Goal: Task Accomplishment & Management: Complete application form

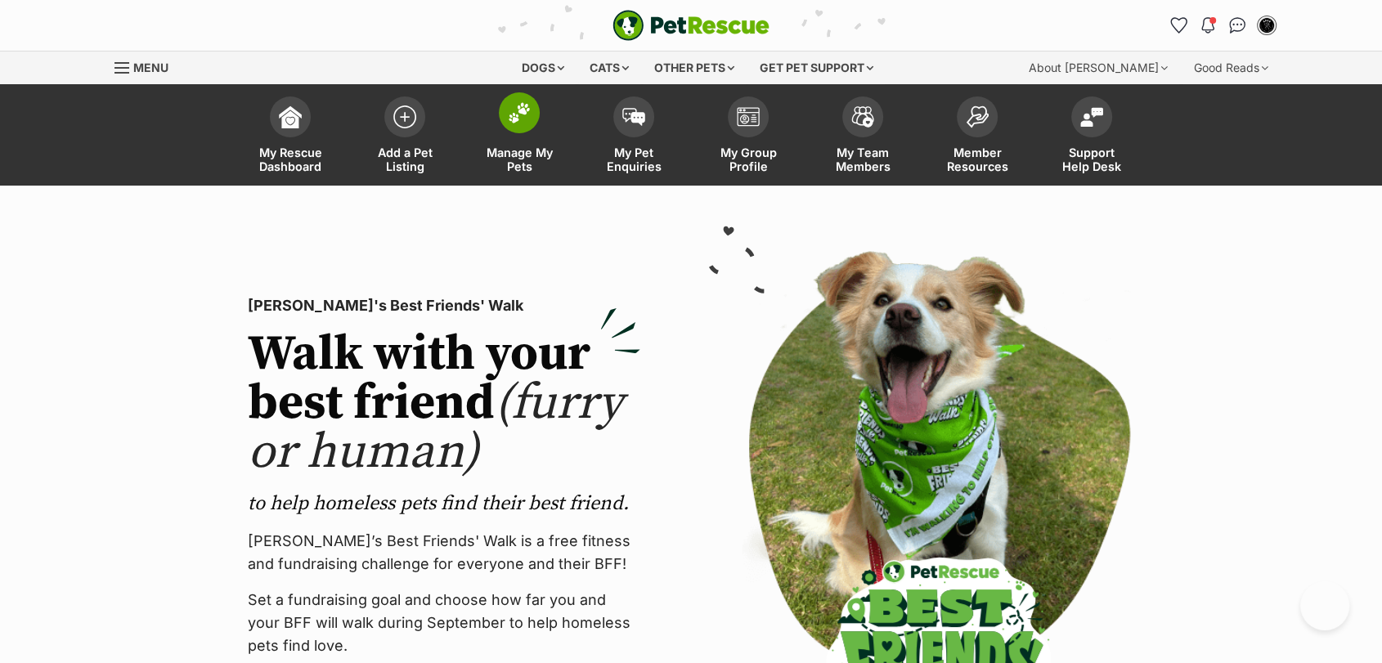
click at [502, 128] on link "Manage My Pets" at bounding box center [519, 136] width 114 height 97
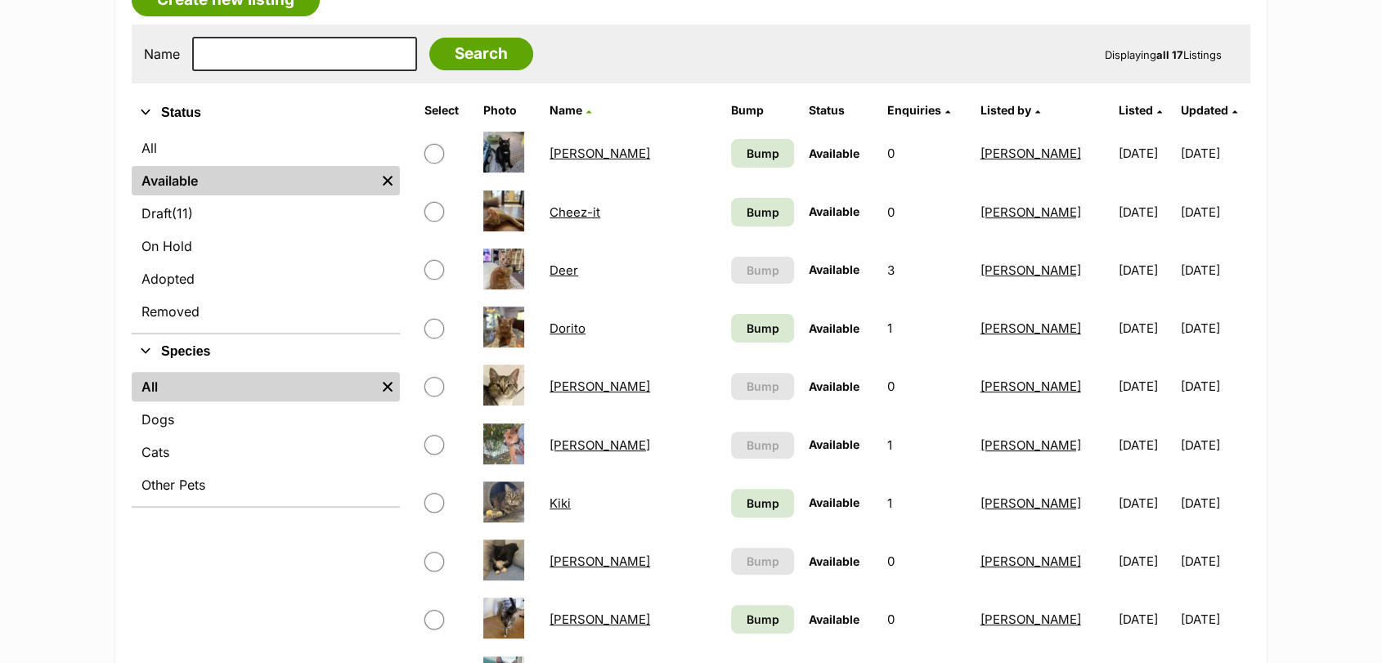
scroll to position [446, 0]
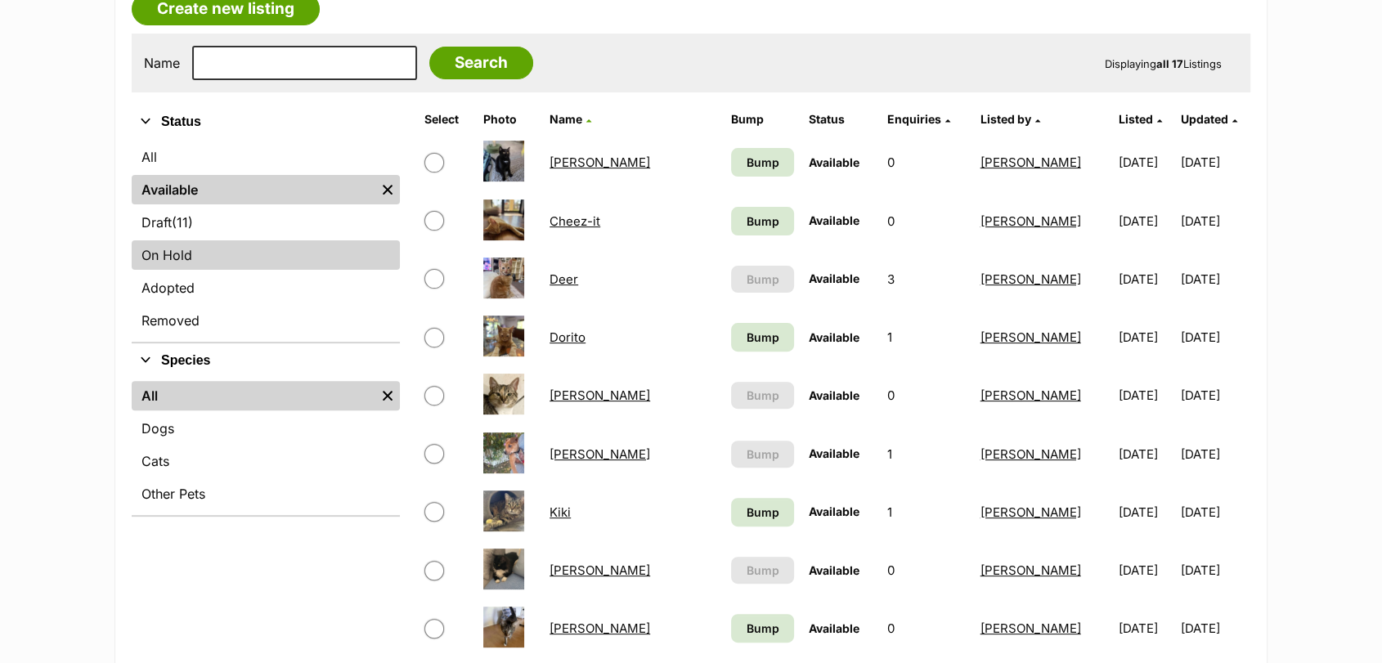
click at [276, 242] on link "On Hold" at bounding box center [266, 254] width 268 height 29
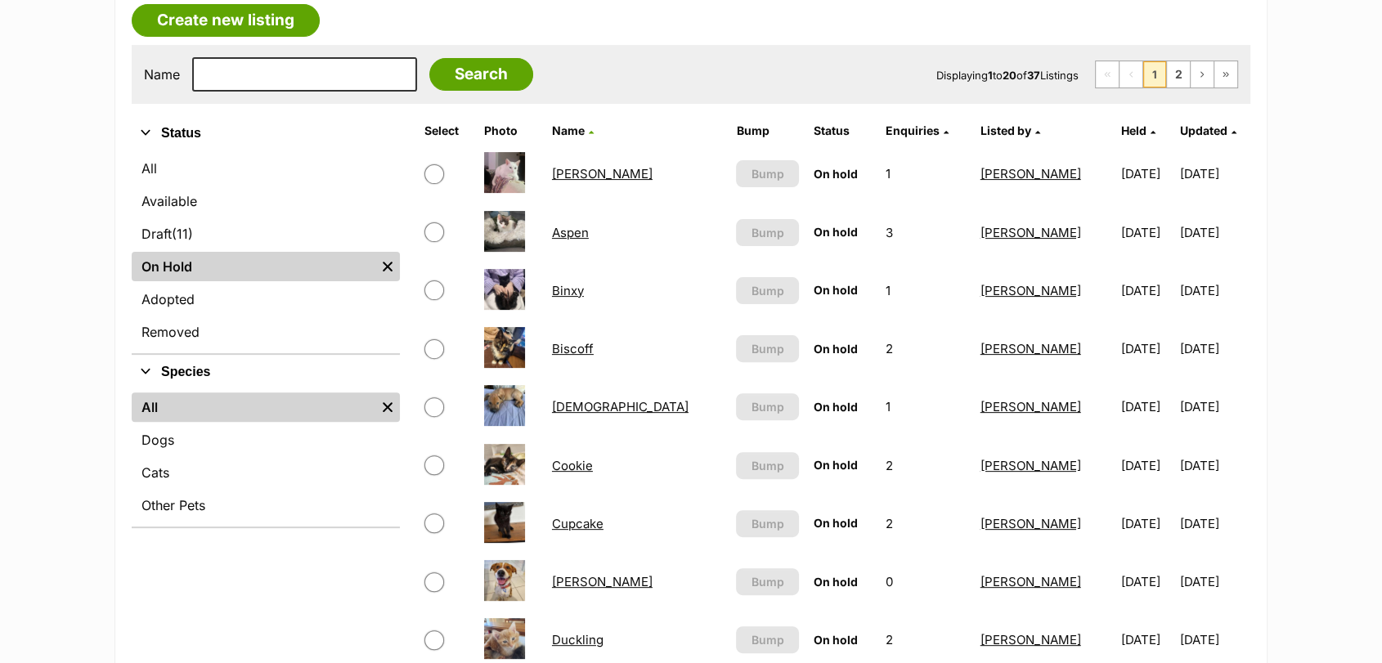
scroll to position [438, 0]
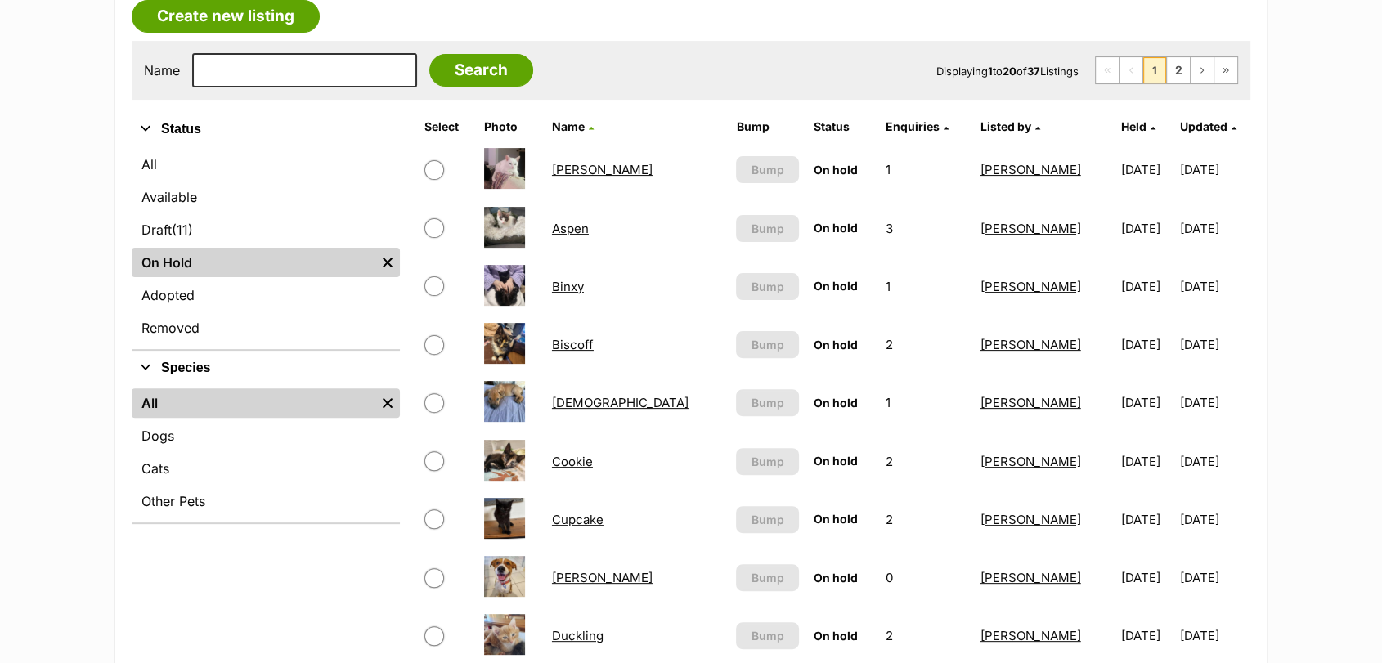
drag, startPoint x: 1393, startPoint y: 59, endPoint x: 1392, endPoint y: 157, distance: 98.1
click at [1302, 230] on main "Love Knows No Breed - A campaign to challenge perceptions Sometimes a true comp…" at bounding box center [691, 665] width 1382 height 1754
click at [294, 300] on link "Adopted" at bounding box center [266, 294] width 268 height 29
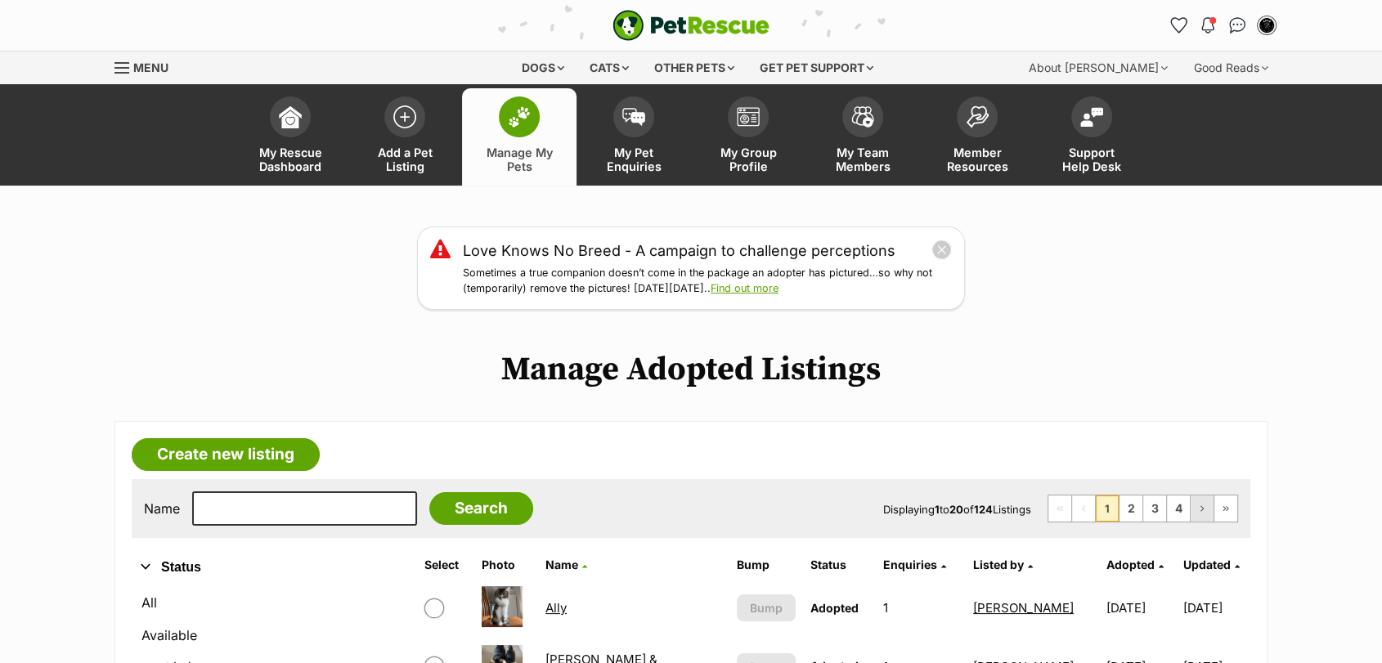
drag, startPoint x: 1393, startPoint y: 130, endPoint x: 1197, endPoint y: 497, distance: 416.3
click at [1186, 498] on link "4" at bounding box center [1178, 509] width 23 height 26
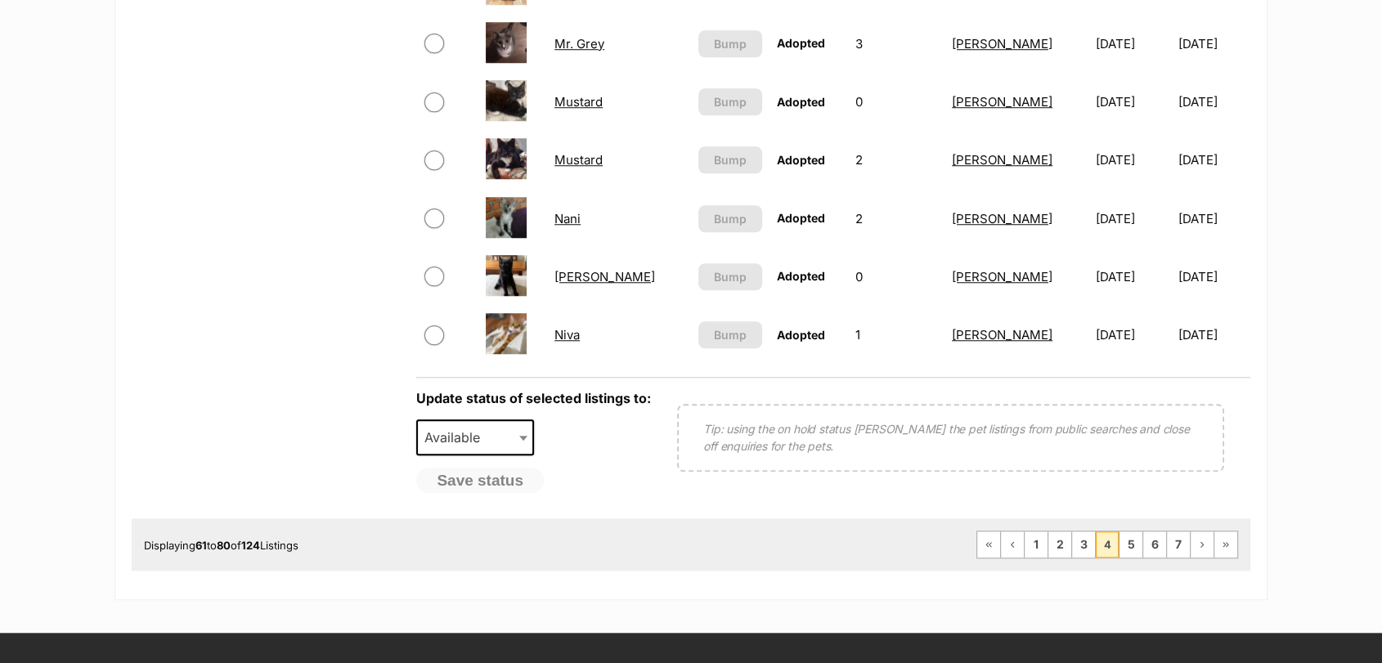
scroll to position [1397, 0]
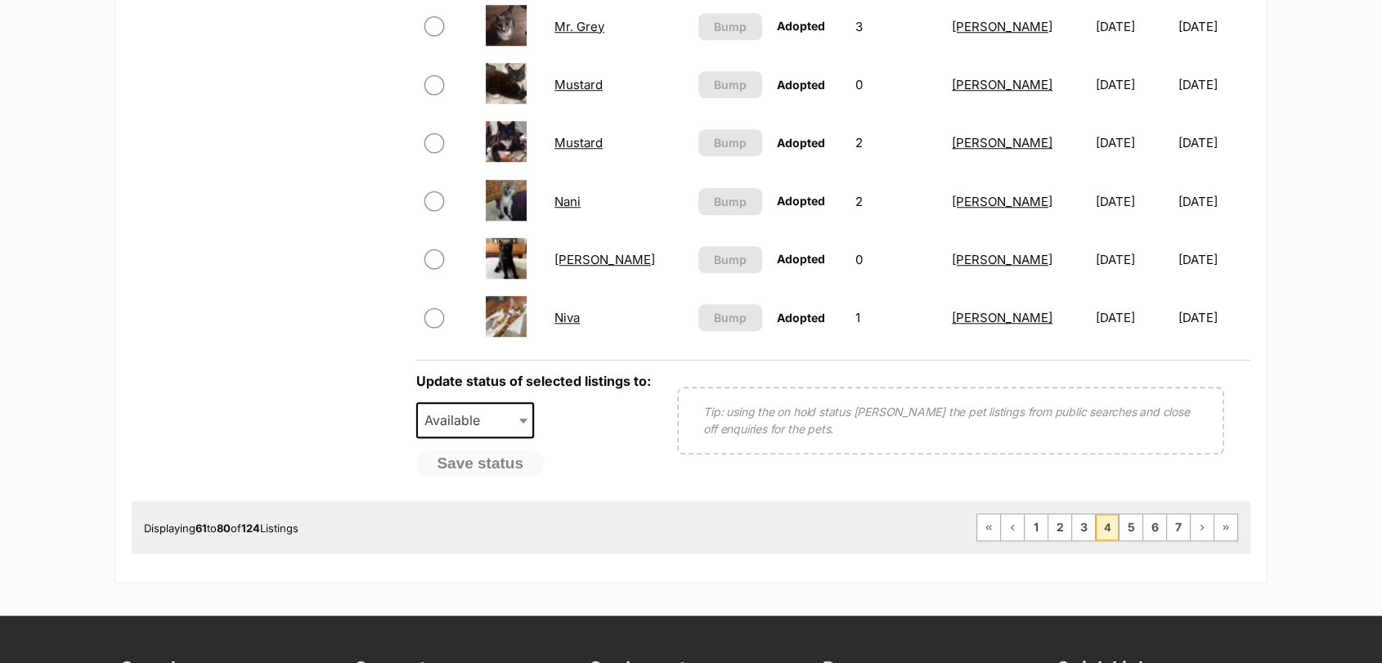
drag, startPoint x: 0, startPoint y: 0, endPoint x: 1394, endPoint y: 445, distance: 1463.4
click at [1381, 445] on html "Skip to main content Log in to favourite this pet Log in Or sign up Search PetR…" at bounding box center [691, 28] width 1382 height 2850
click at [1183, 530] on link "7" at bounding box center [1178, 527] width 23 height 26
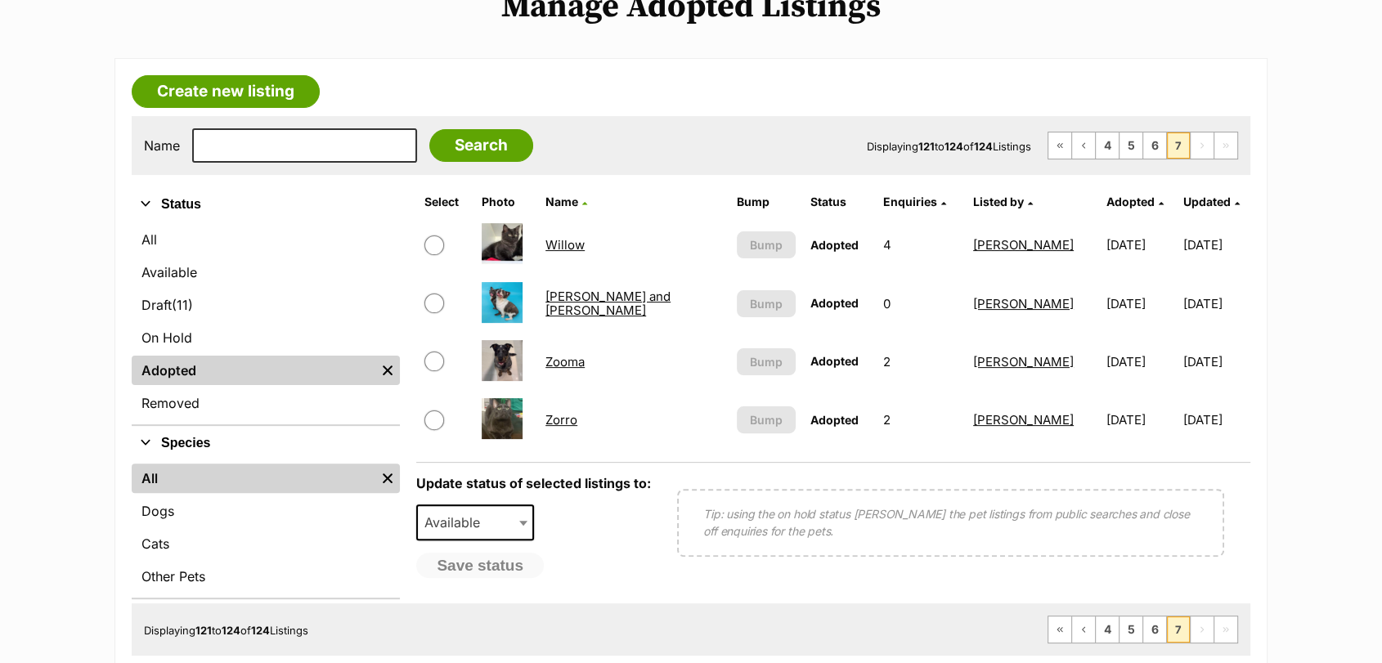
scroll to position [374, 0]
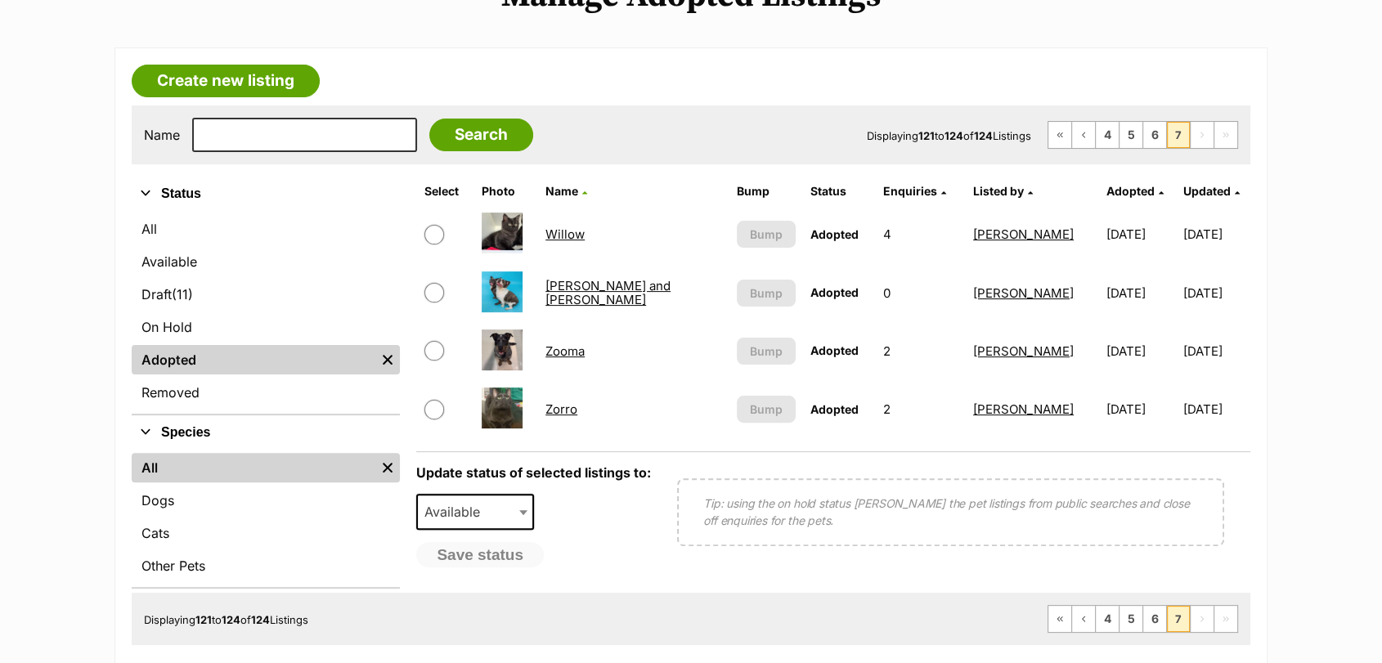
drag, startPoint x: 1393, startPoint y: 119, endPoint x: 1393, endPoint y: 243, distance: 124.3
click at [1381, 243] on html "Skip to main content Log in to favourite this pet Log in Or sign up Search PetR…" at bounding box center [691, 585] width 1382 height 1918
click at [1151, 617] on link "6" at bounding box center [1154, 619] width 23 height 26
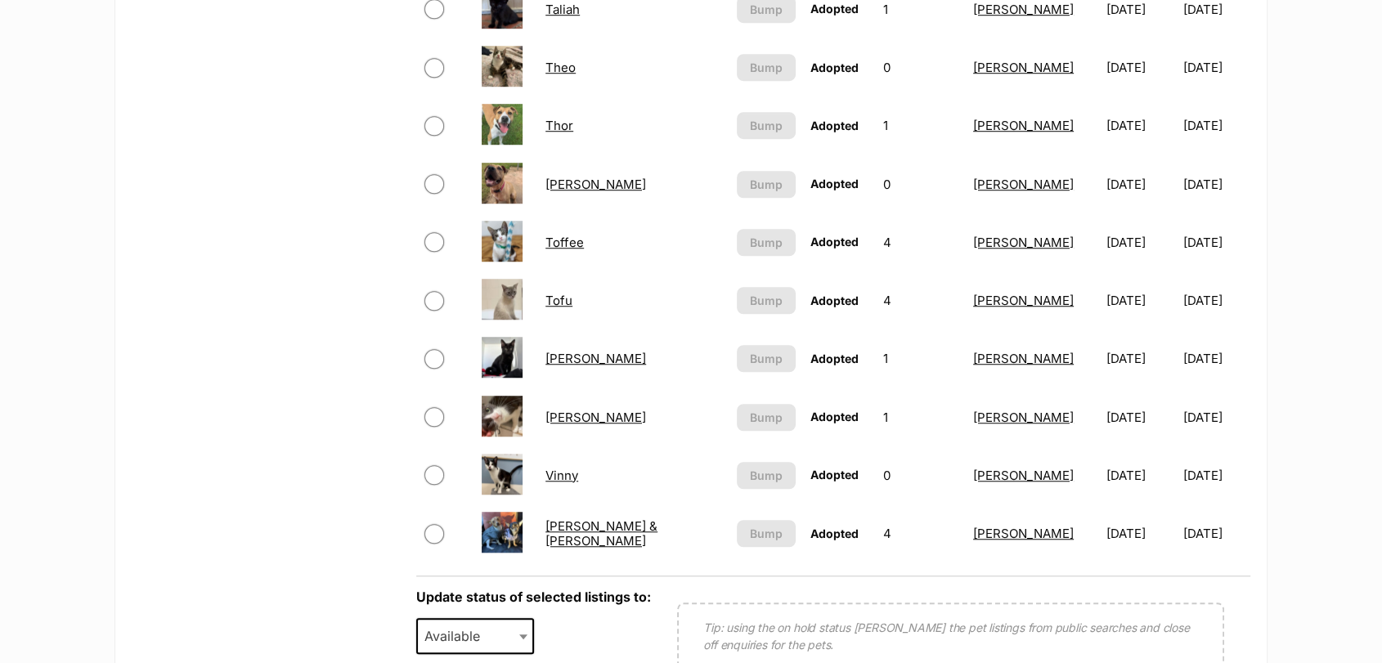
scroll to position [1247, 0]
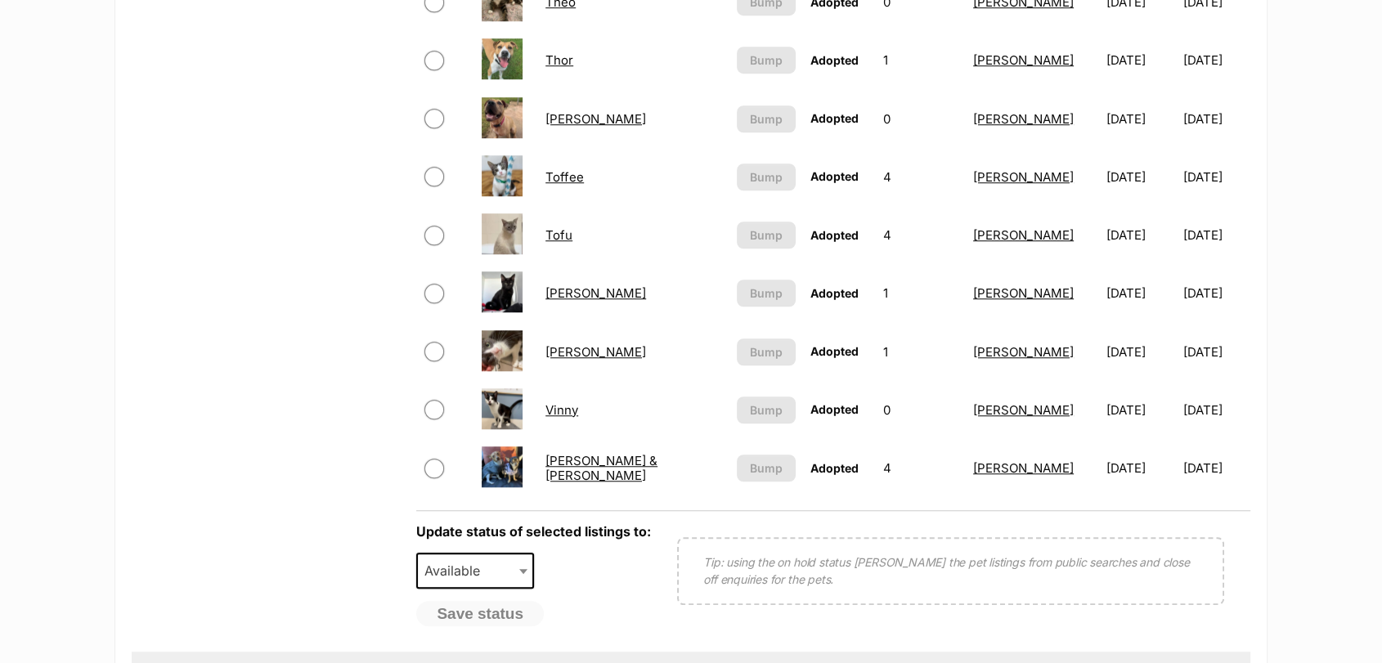
click at [597, 473] on link "Wesley & Snipes" at bounding box center [601, 467] width 112 height 29
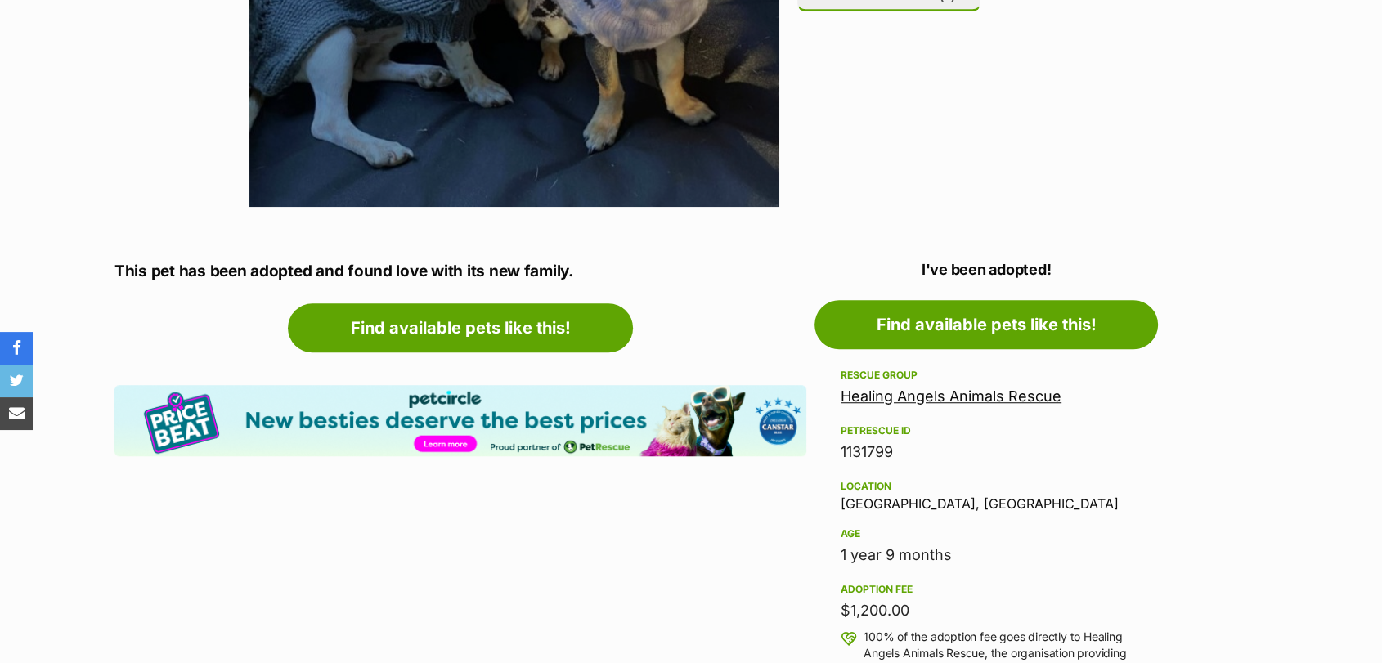
scroll to position [200, 0]
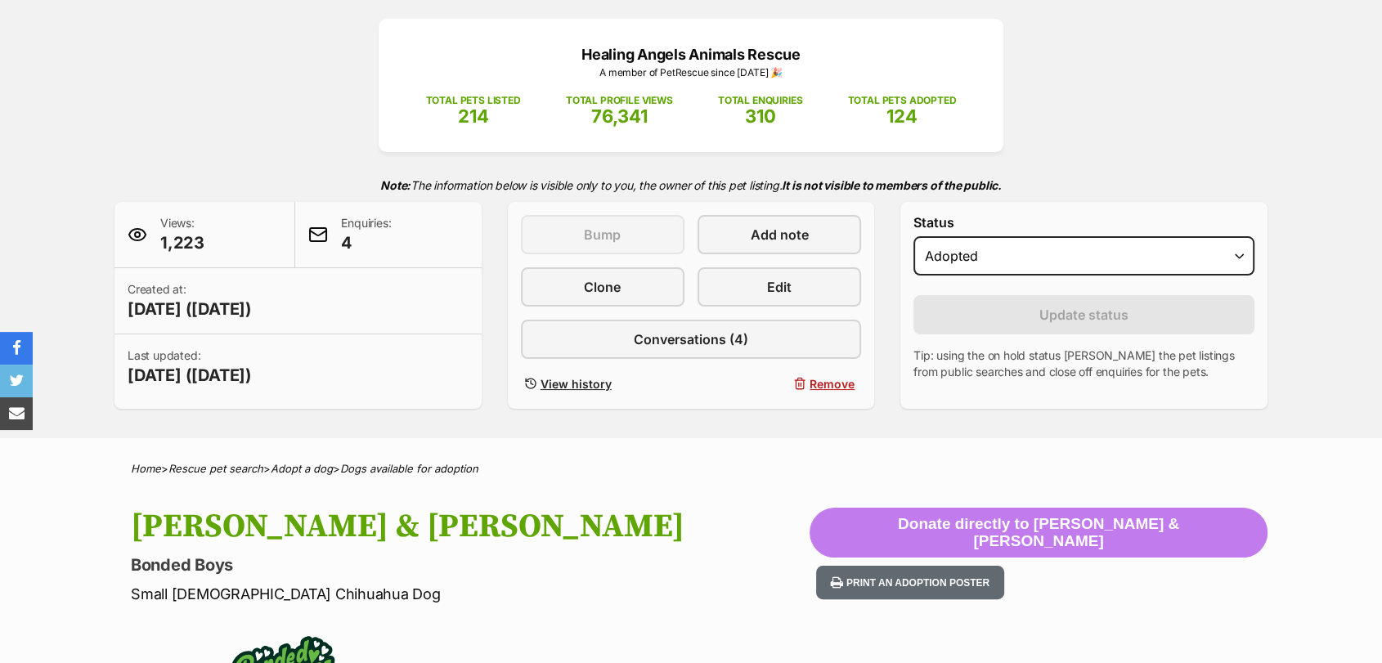
click at [790, 296] on span "Edit" at bounding box center [779, 287] width 25 height 20
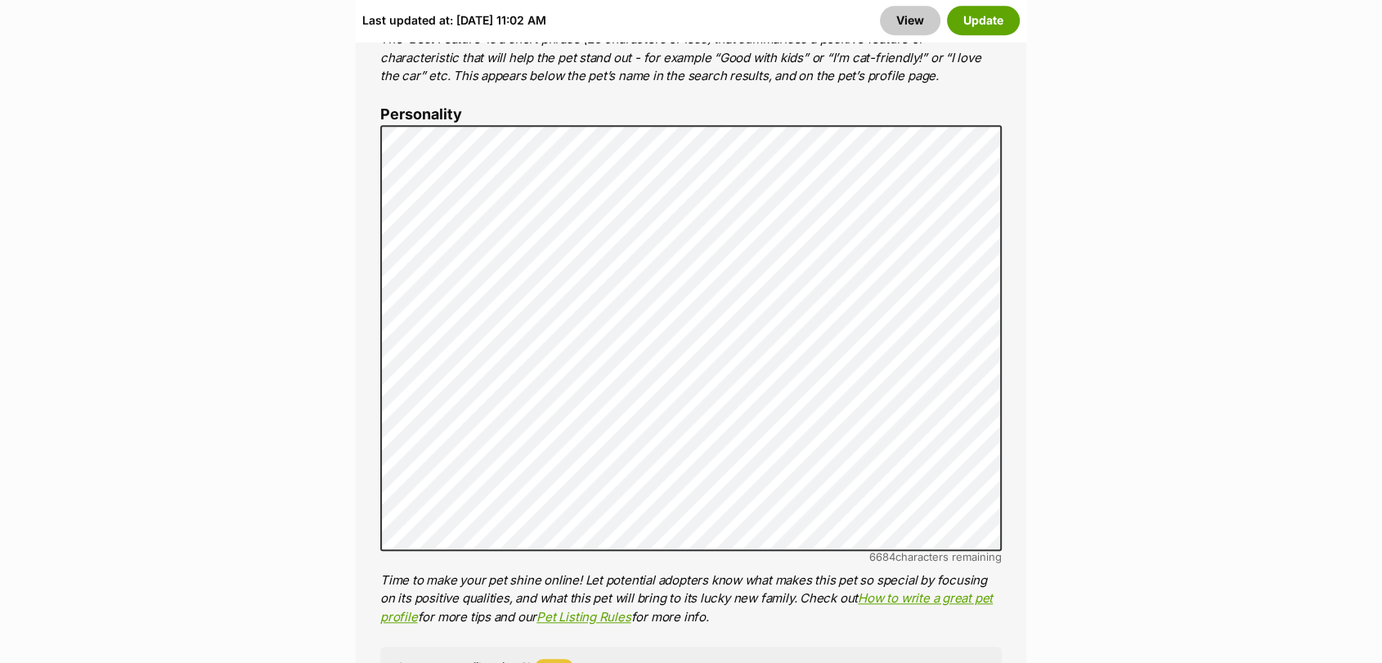
scroll to position [1289, 0]
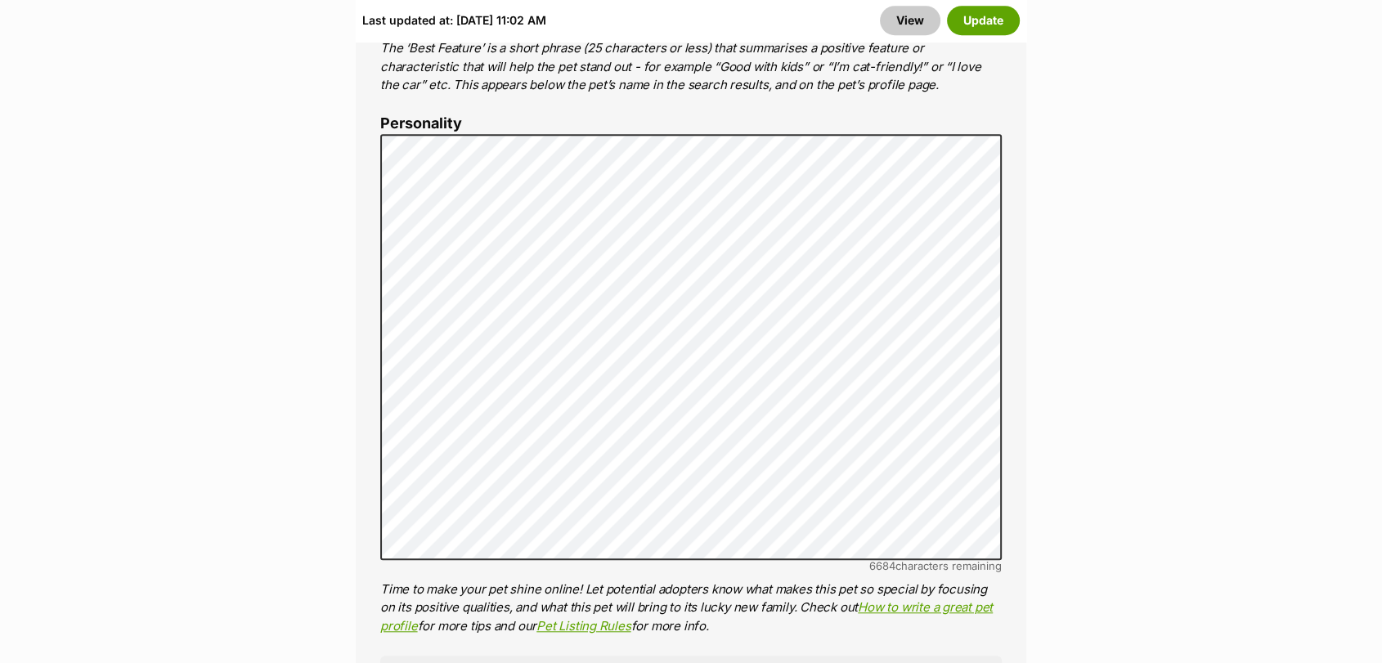
drag, startPoint x: 0, startPoint y: 0, endPoint x: 1308, endPoint y: 143, distance: 1316.1
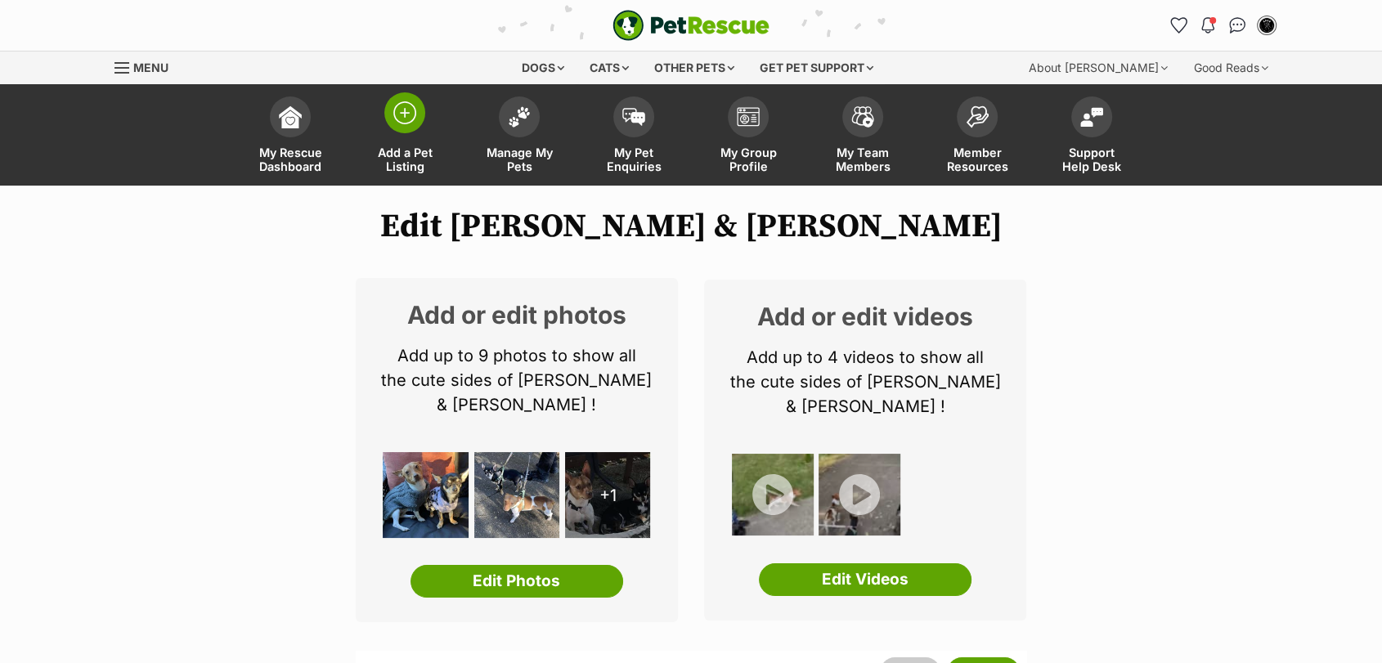
click at [427, 132] on link "Add a Pet Listing" at bounding box center [405, 136] width 114 height 97
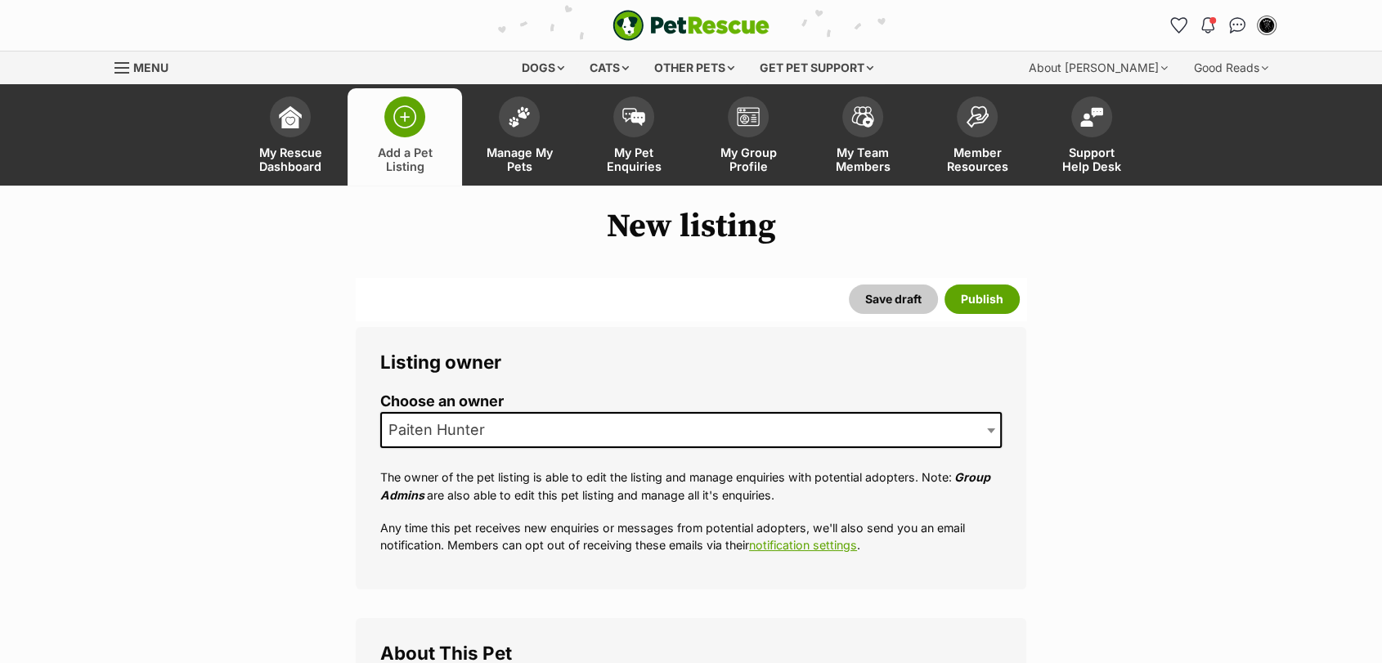
click at [471, 437] on span "Paiten Hunter" at bounding box center [441, 430] width 119 height 23
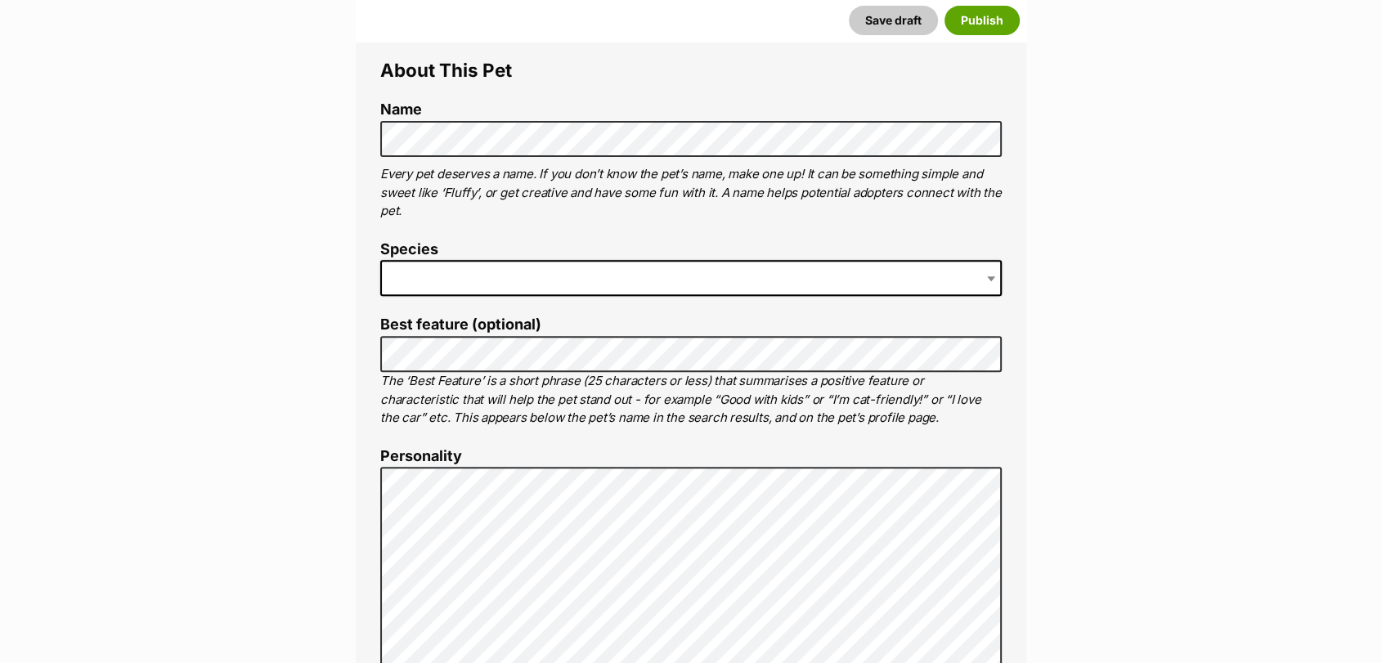
scroll to position [590, 0]
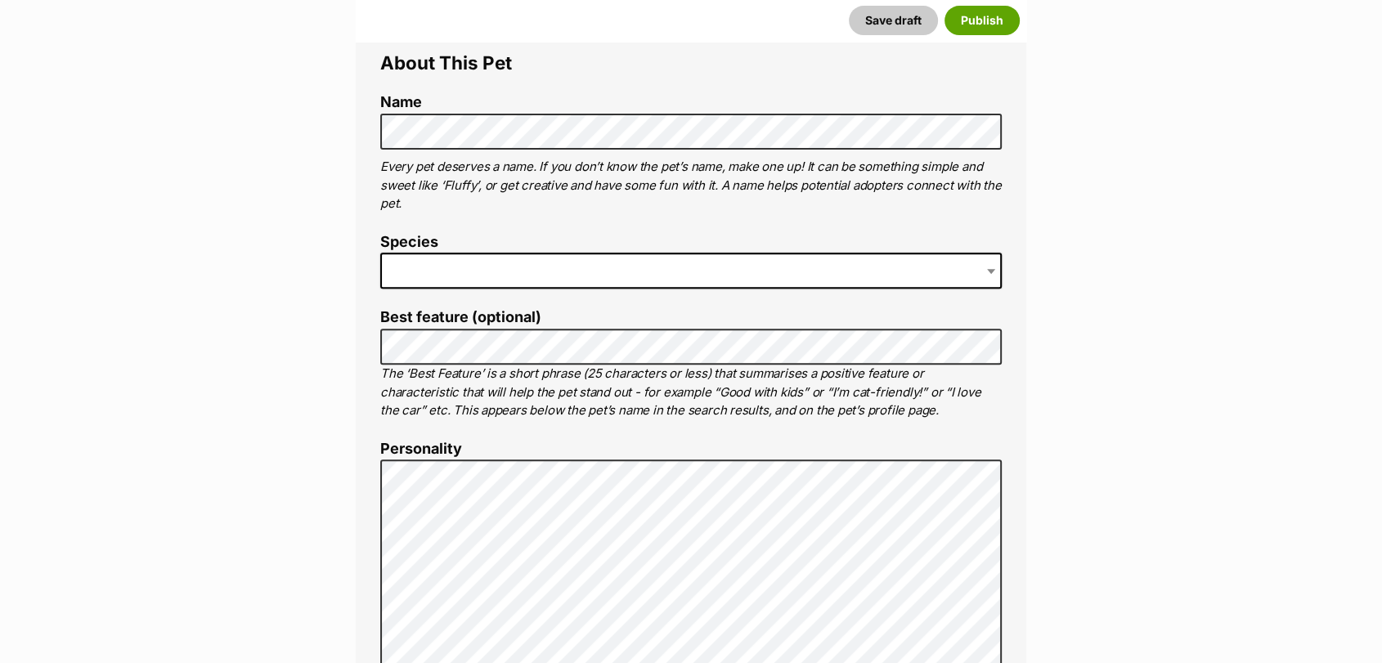
click at [485, 272] on span at bounding box center [690, 271] width 621 height 36
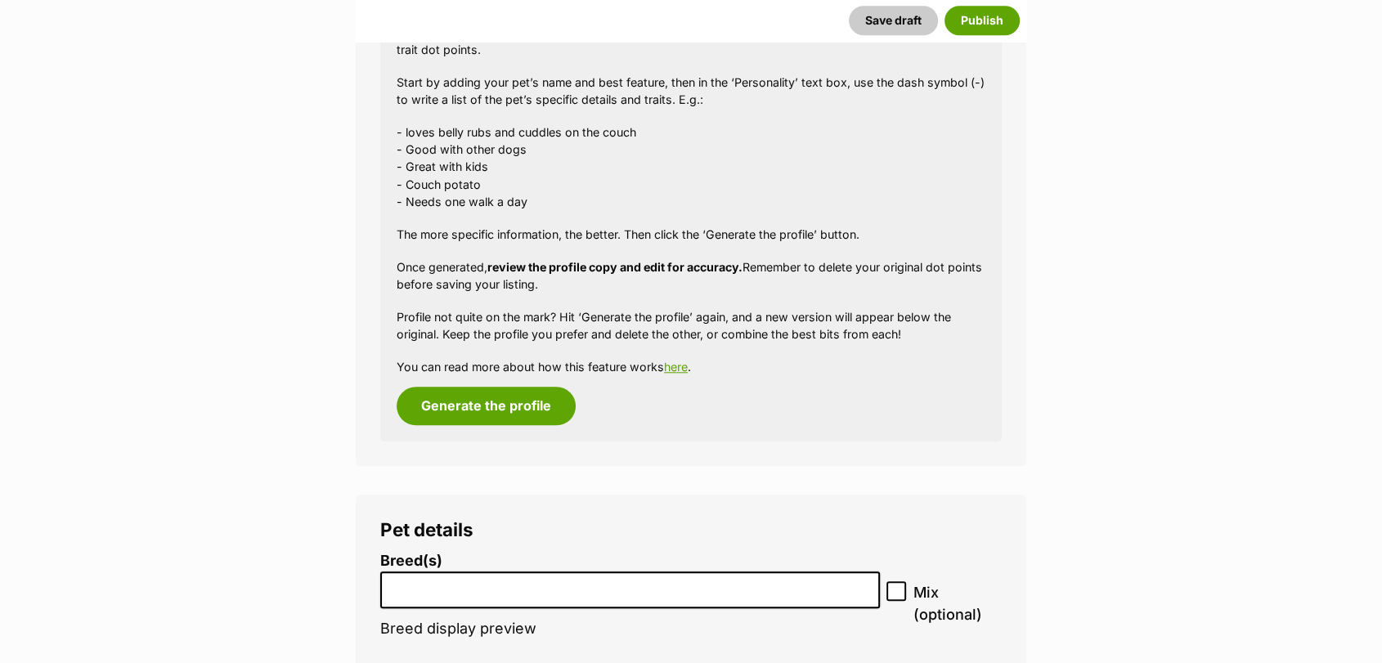
scroll to position [1725, 0]
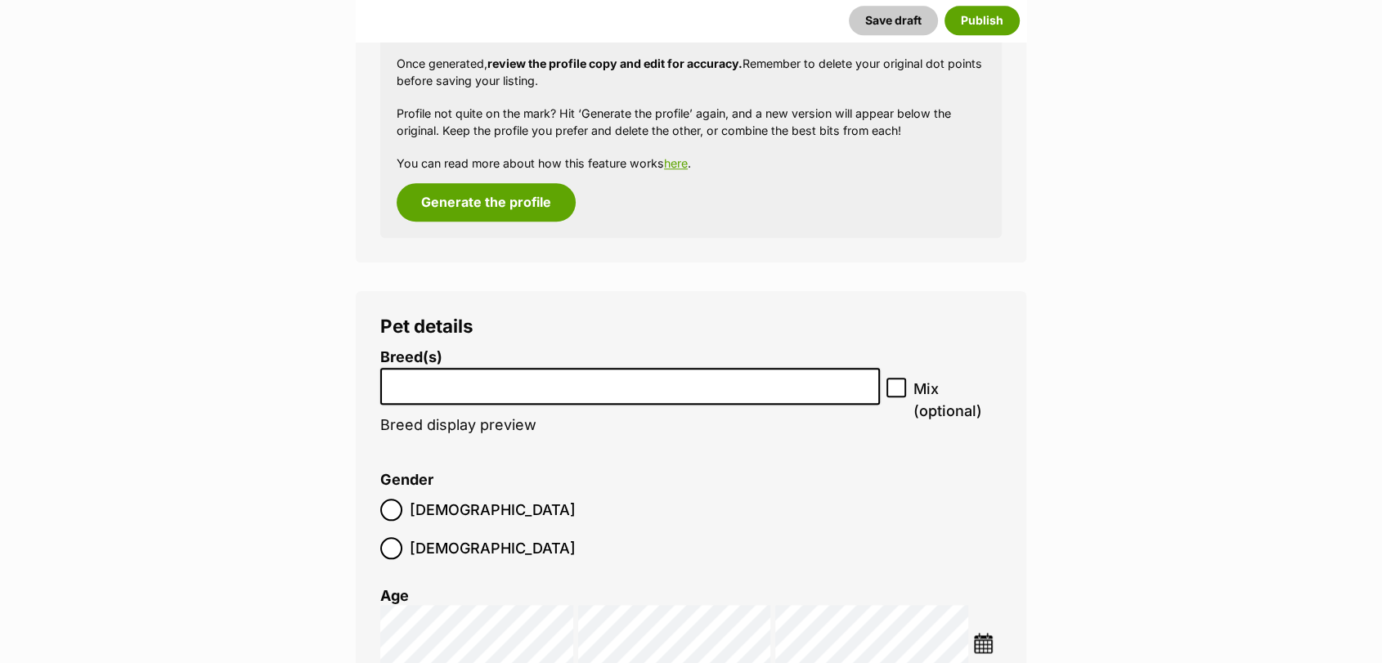
click at [491, 390] on input "search" at bounding box center [630, 382] width 488 height 17
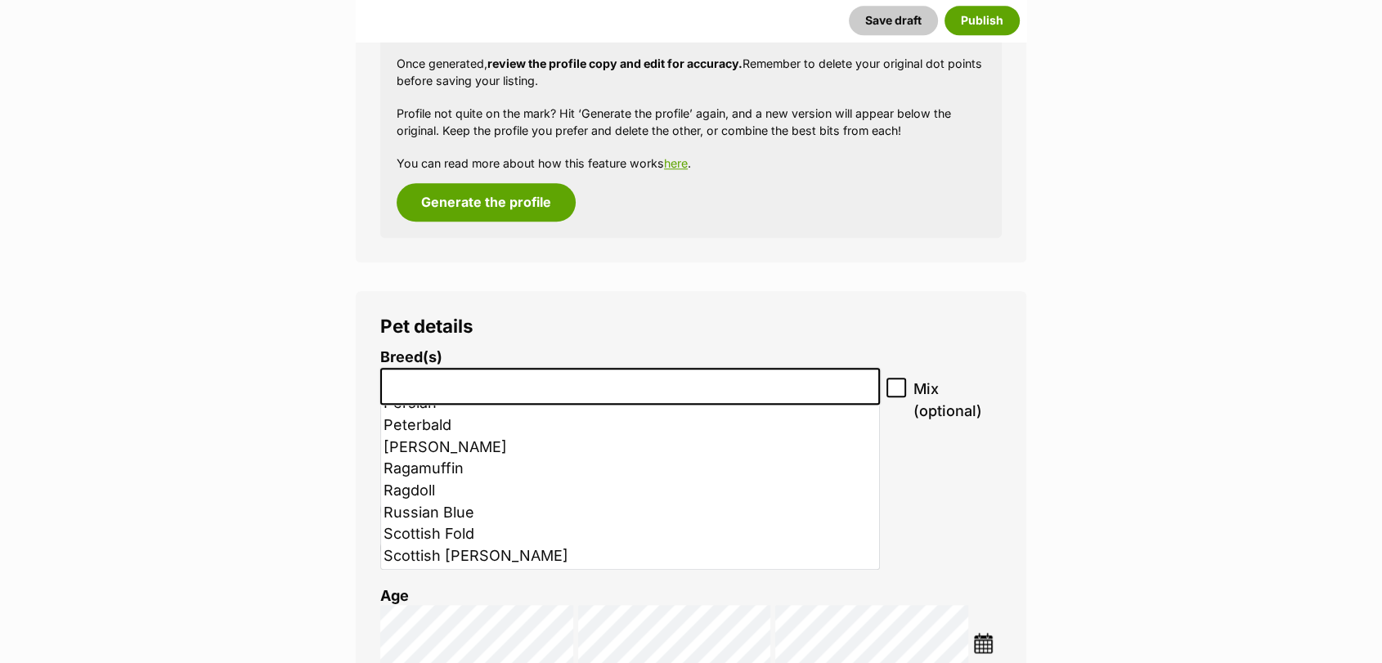
scroll to position [1086, 0]
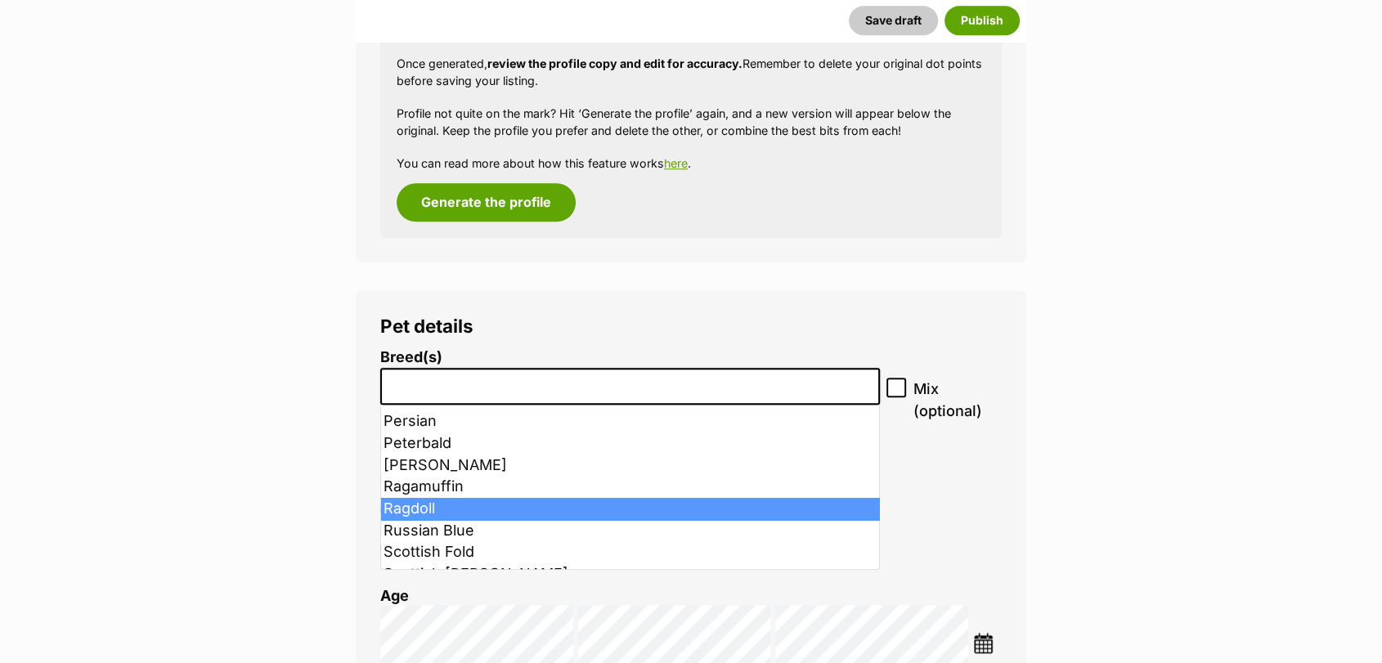
select select "263"
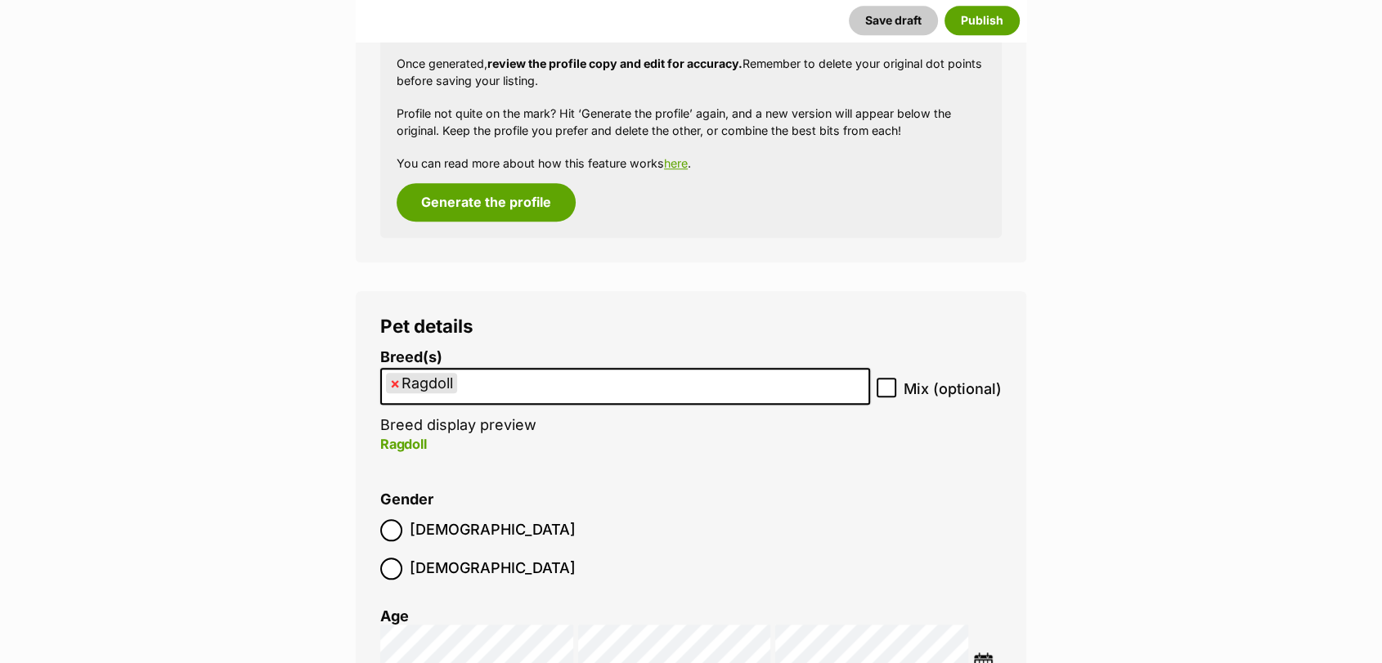
click at [982, 653] on img at bounding box center [983, 663] width 20 height 20
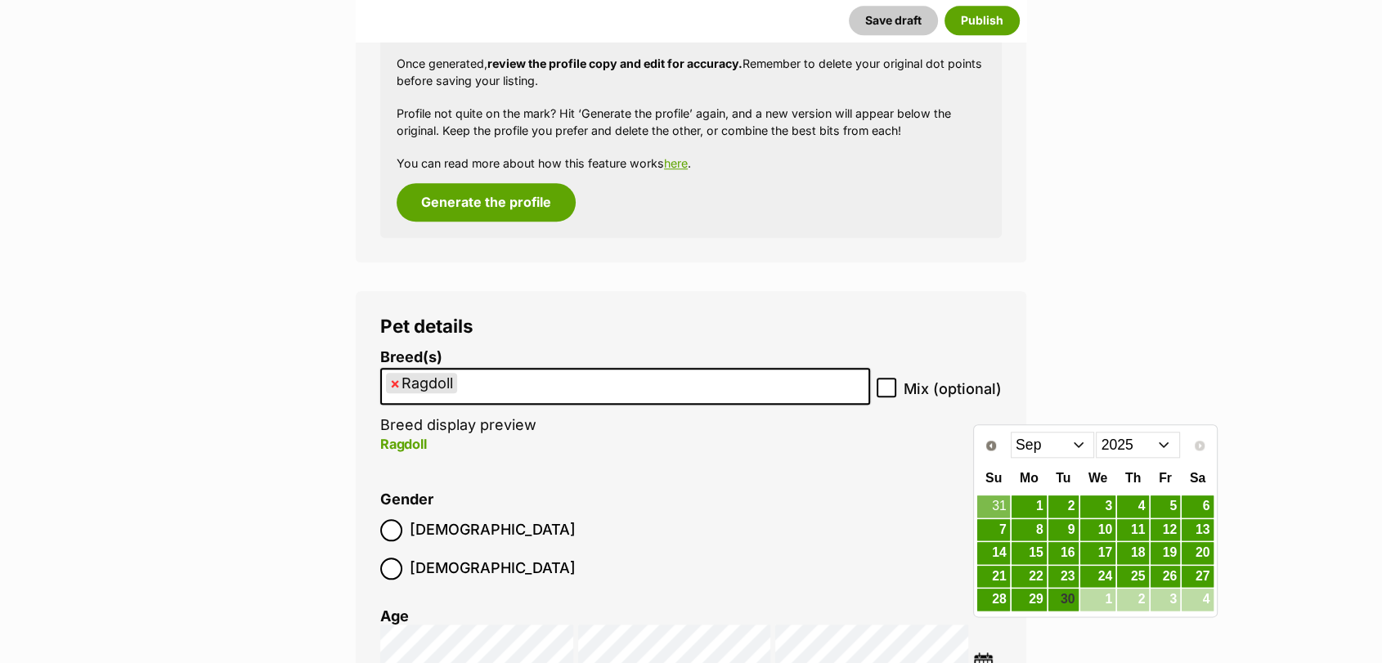
click at [1151, 449] on select "2015 2016 2017 2018 2019 2020 2021 2022 2023 2024 2025" at bounding box center [1138, 445] width 84 height 26
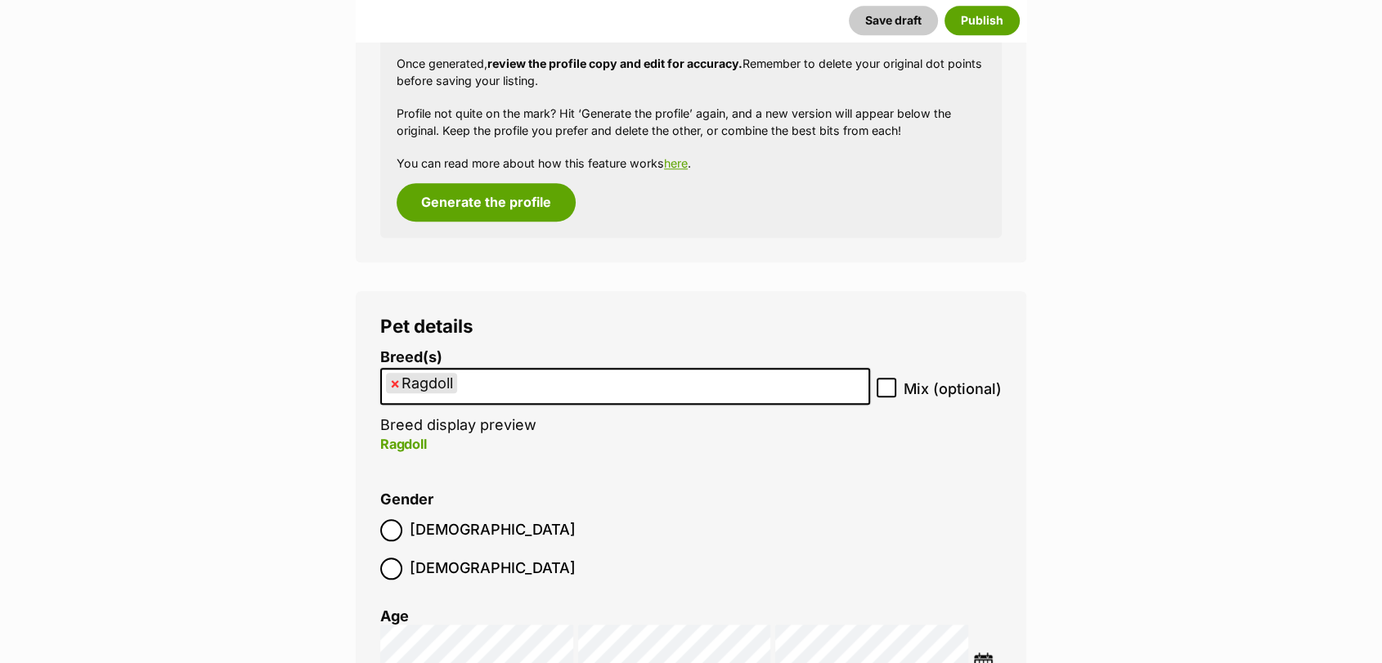
click at [988, 653] on img at bounding box center [983, 663] width 20 height 20
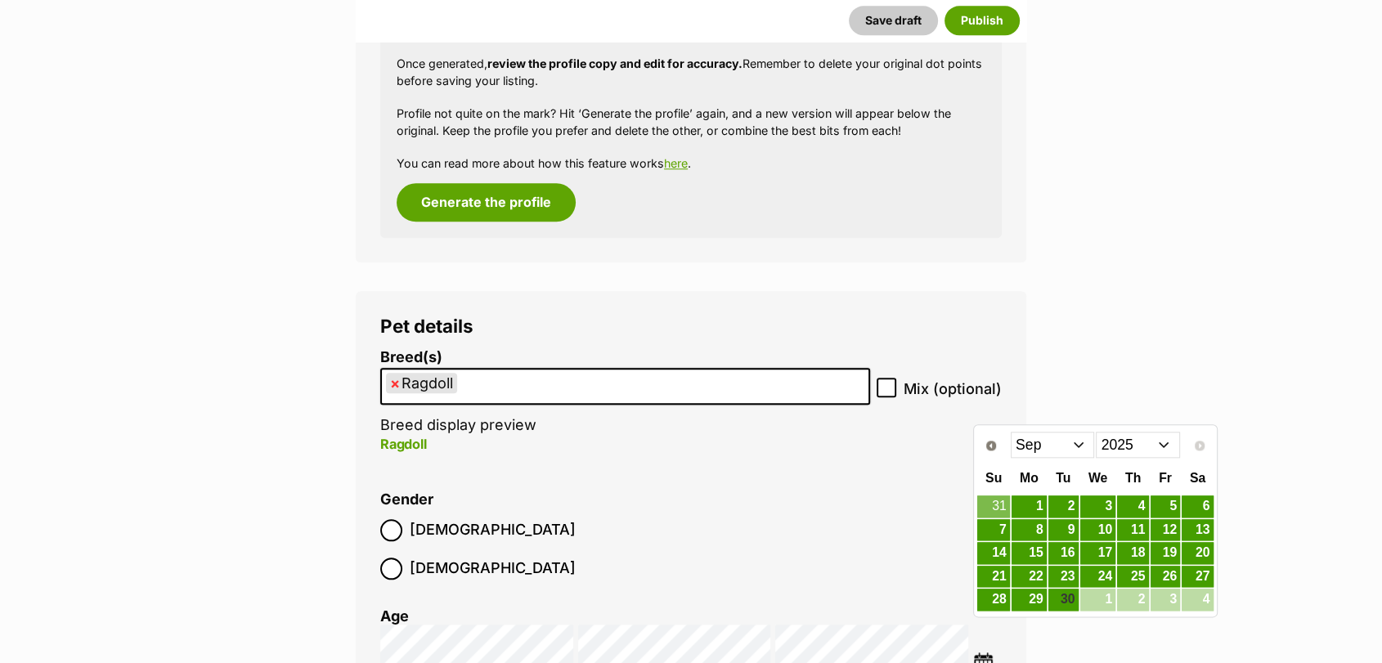
drag, startPoint x: 1158, startPoint y: 438, endPoint x: 975, endPoint y: 621, distance: 259.0
click at [975, 653] on img at bounding box center [983, 663] width 20 height 20
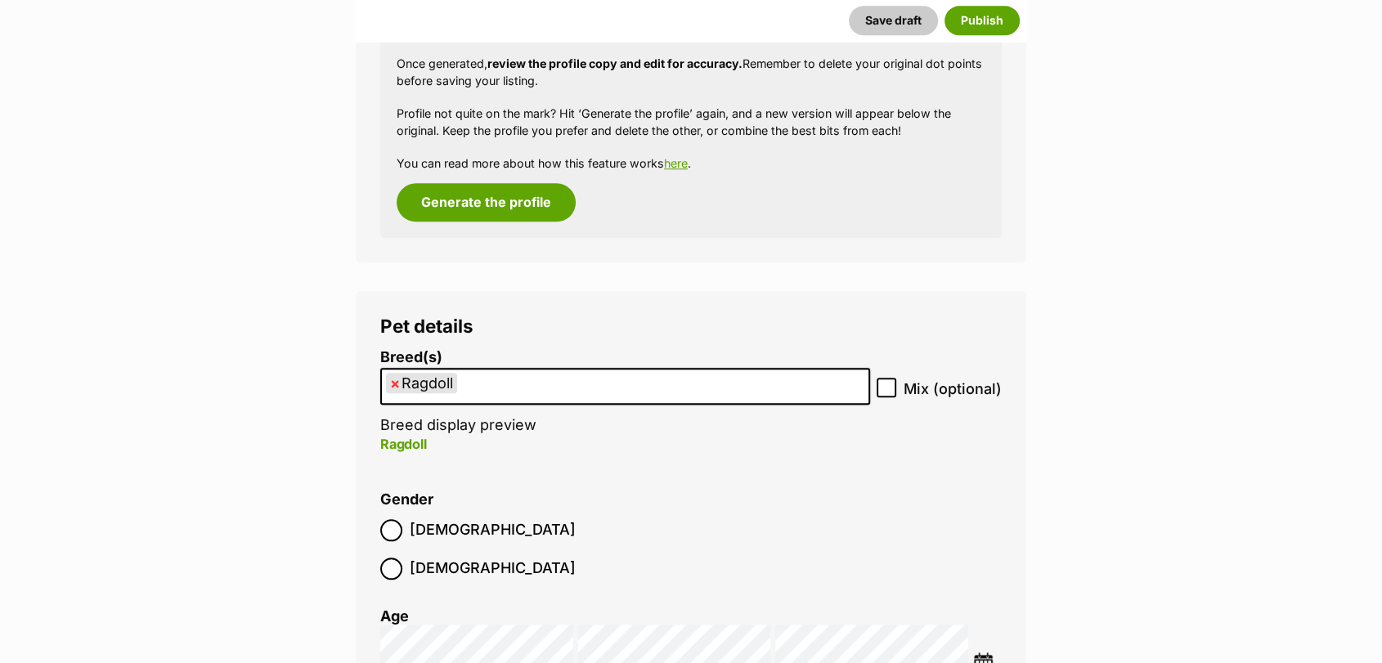
click at [988, 653] on img at bounding box center [983, 663] width 20 height 20
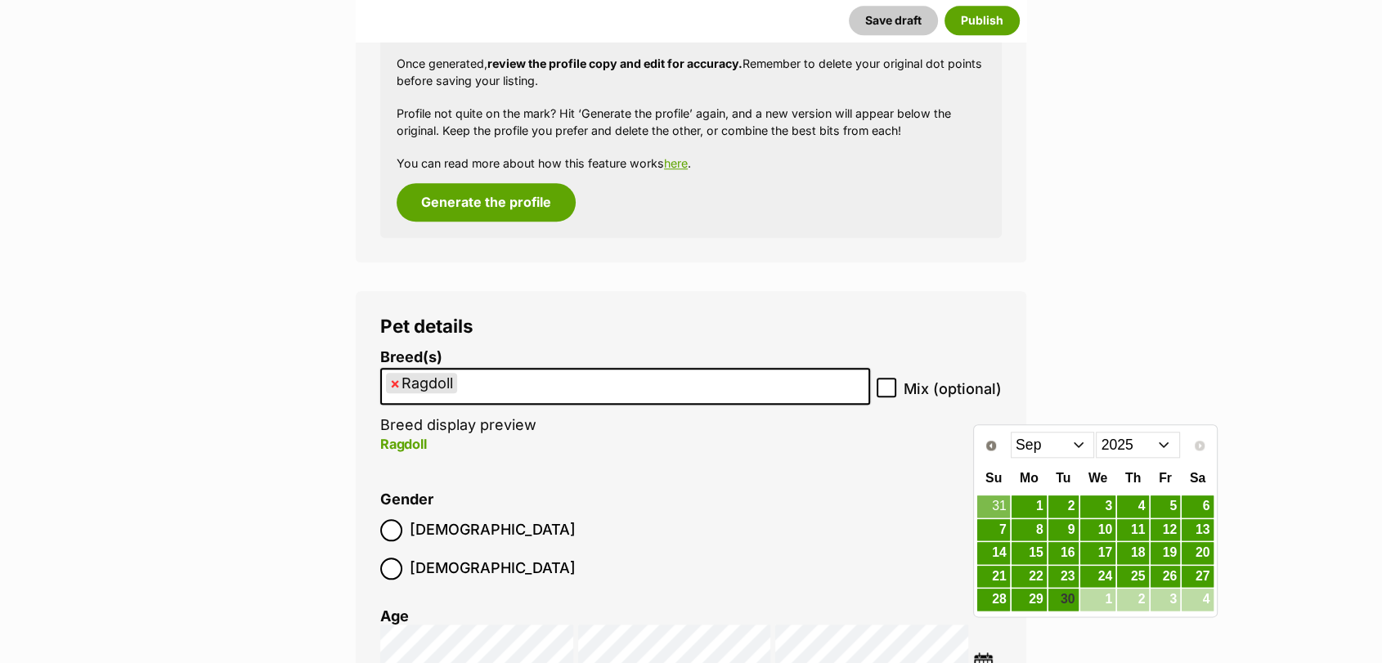
click at [1156, 446] on select "2015 2016 2017 2018 2019 2020 2021 2022 2023 2024 2025" at bounding box center [1138, 445] width 84 height 26
click at [988, 447] on span "Prev" at bounding box center [990, 445] width 13 height 13
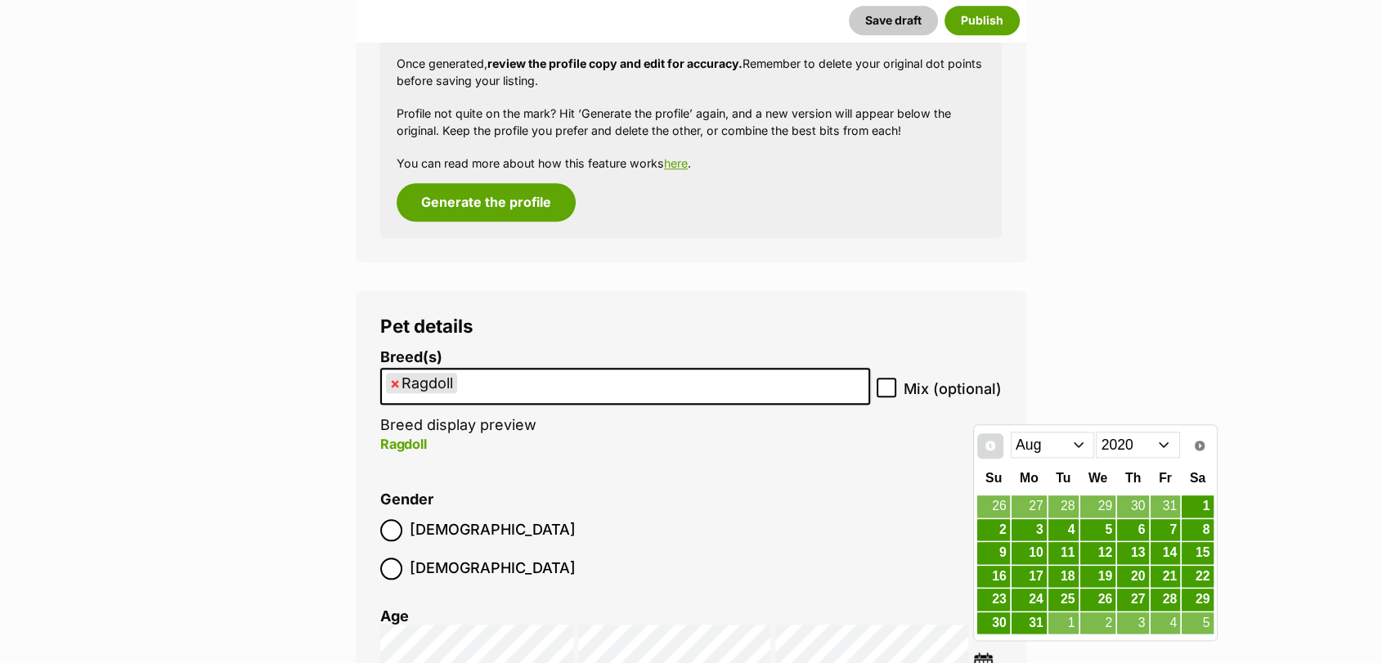
click at [988, 447] on span "Prev" at bounding box center [990, 445] width 13 height 13
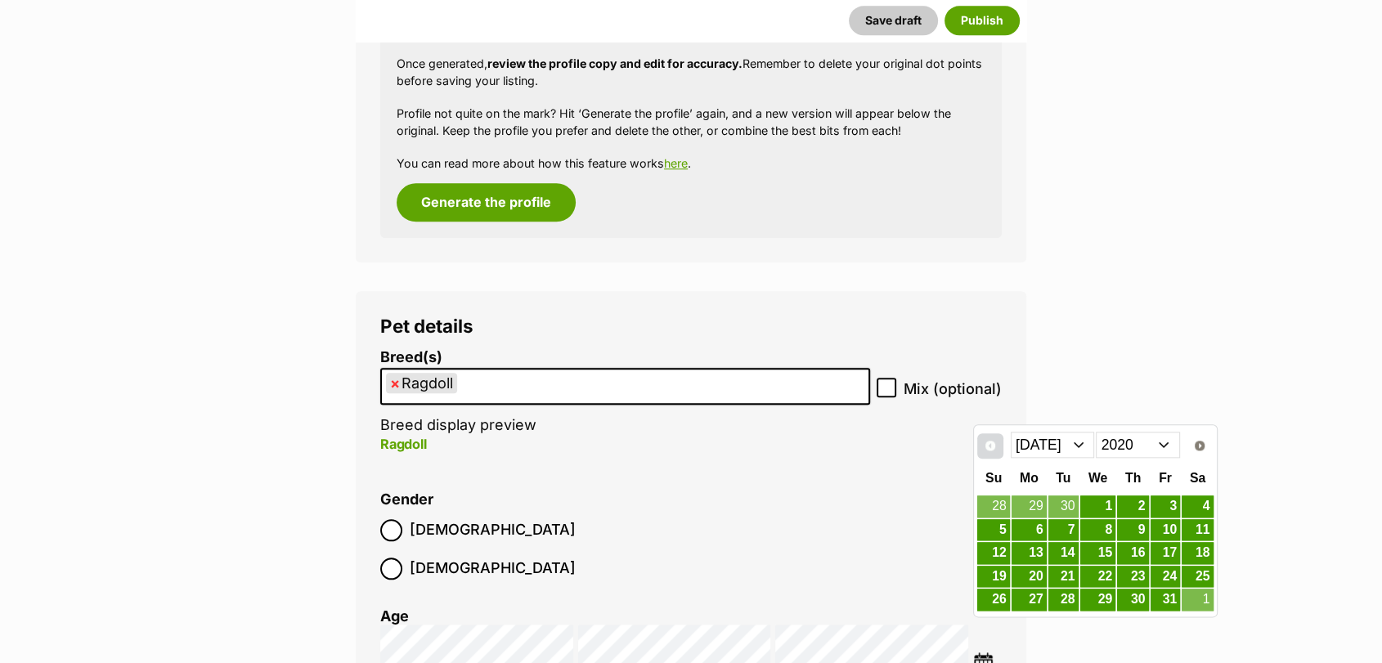
click at [988, 447] on span "Prev" at bounding box center [990, 445] width 13 height 13
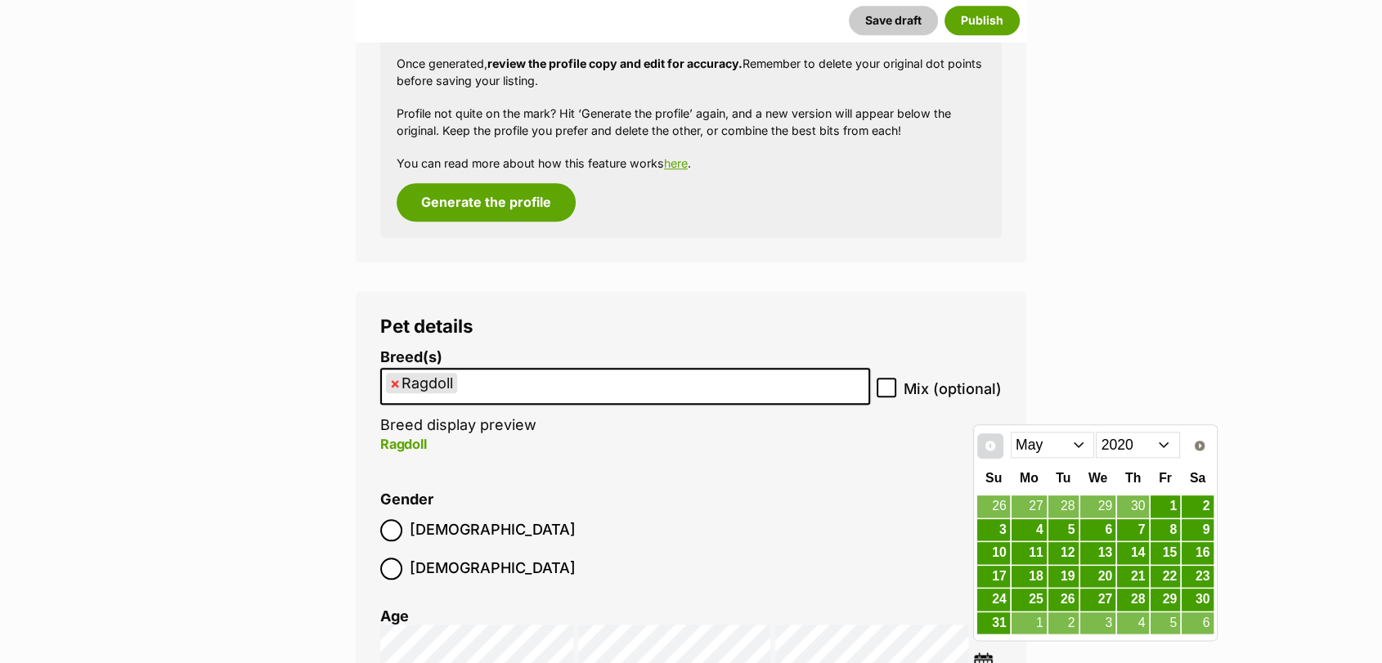
click at [988, 447] on span "Prev" at bounding box center [990, 445] width 13 height 13
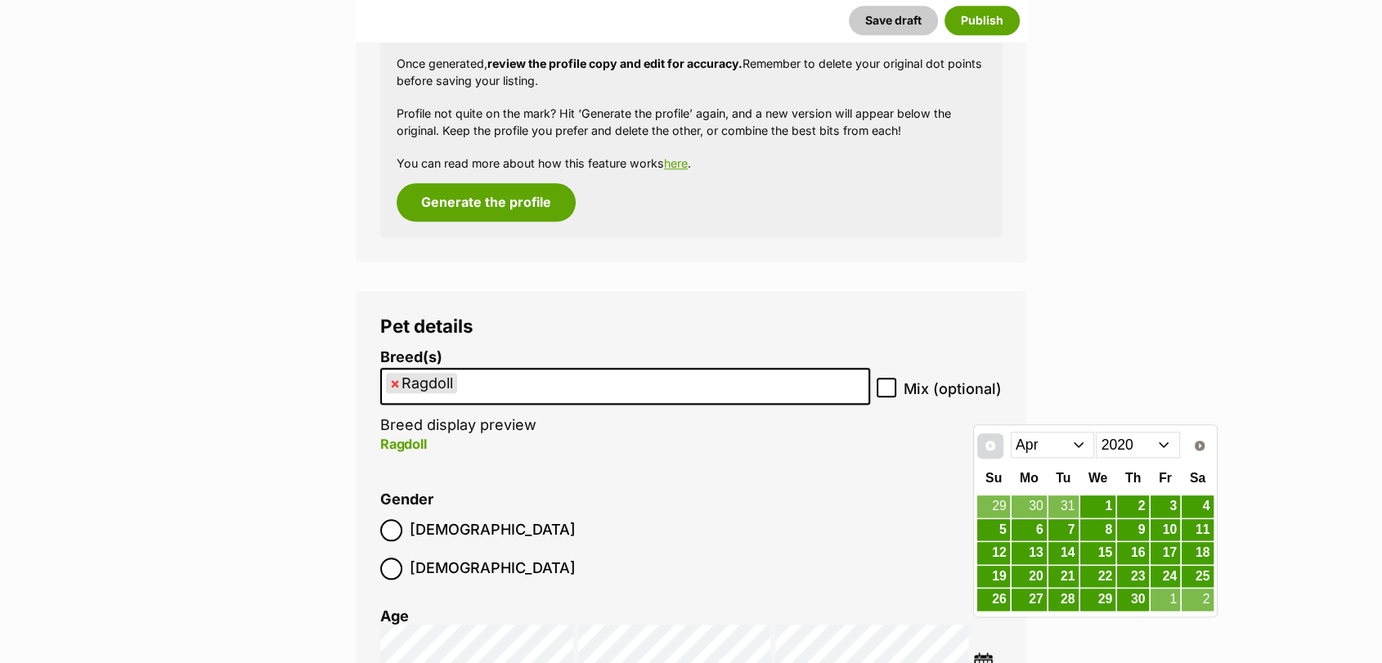
click at [988, 447] on span "Prev" at bounding box center [990, 445] width 13 height 13
click at [1109, 558] on link "12" at bounding box center [1098, 553] width 36 height 20
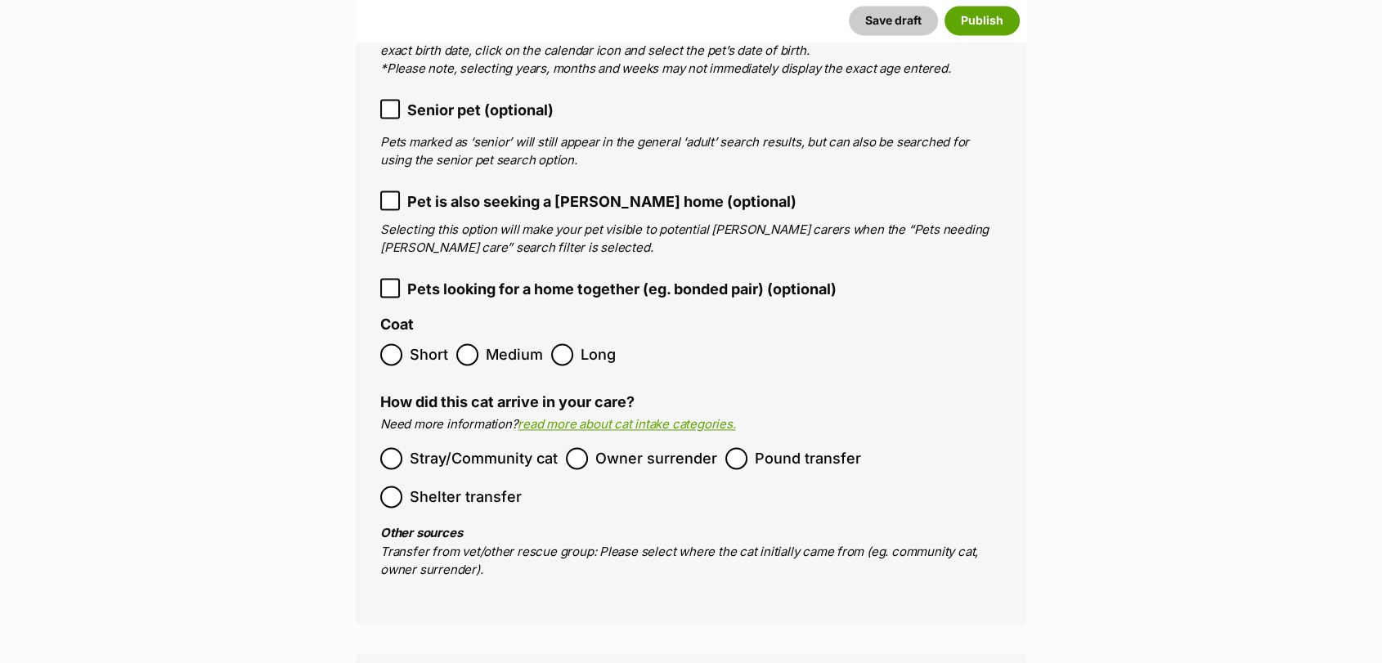
scroll to position [2420, 0]
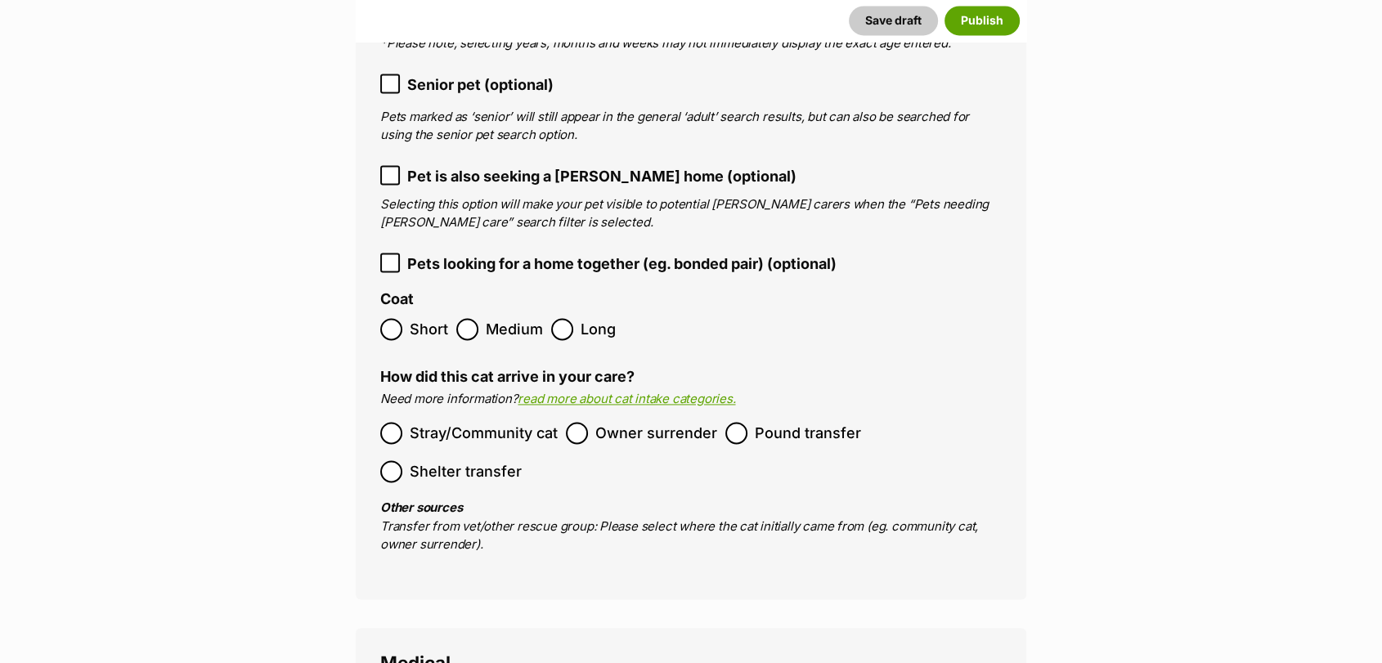
click at [509, 318] on span "Medium" at bounding box center [514, 329] width 57 height 22
click at [581, 318] on span "Long" at bounding box center [599, 329] width 36 height 22
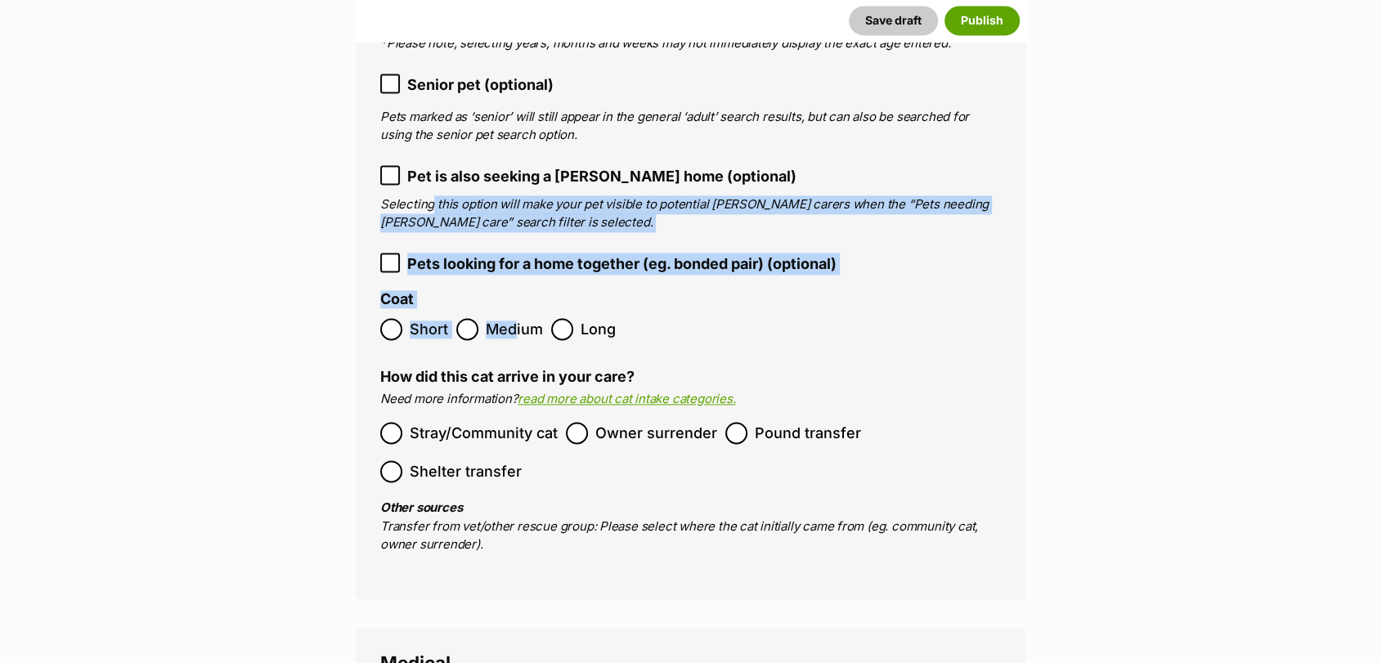
drag, startPoint x: 516, startPoint y: 298, endPoint x: 552, endPoint y: 446, distance: 152.3
click at [505, 343] on ol "Breed(s) Ragdoll Abyssinian American Bobtail American Curl American Shorthair A…" at bounding box center [690, 104] width 621 height 900
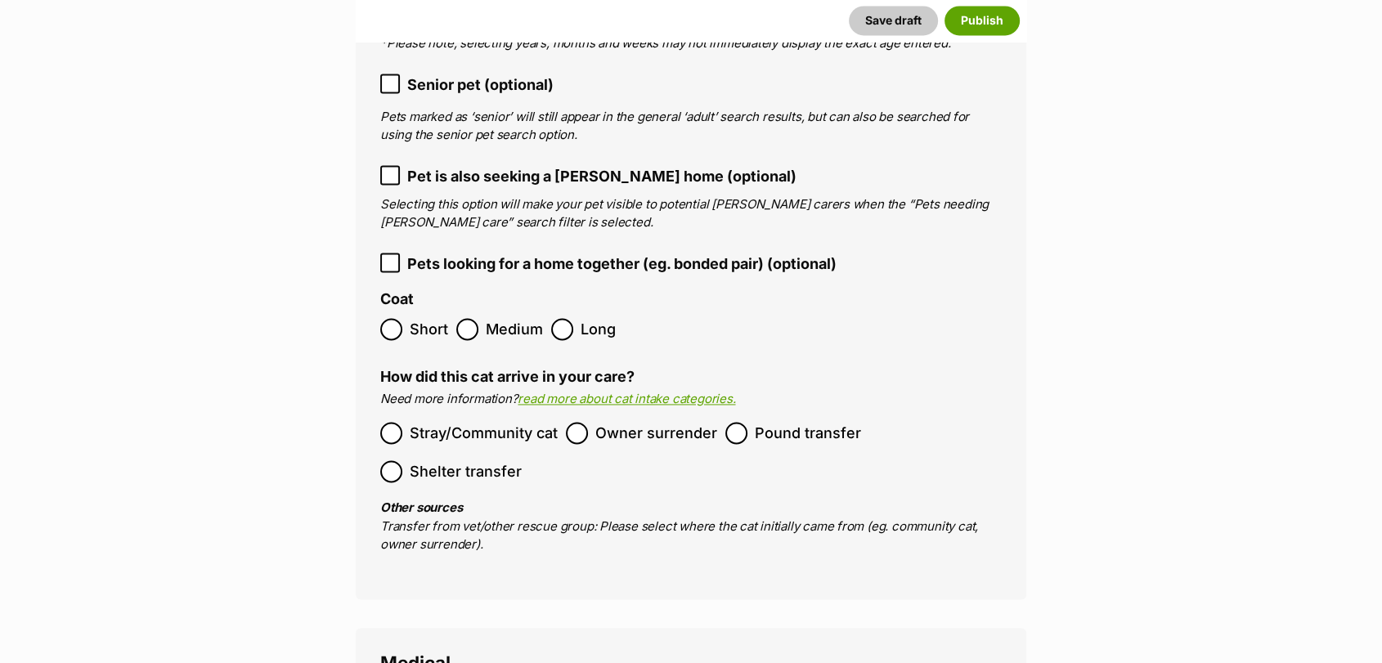
click at [597, 422] on span "Owner surrender" at bounding box center [656, 433] width 122 height 22
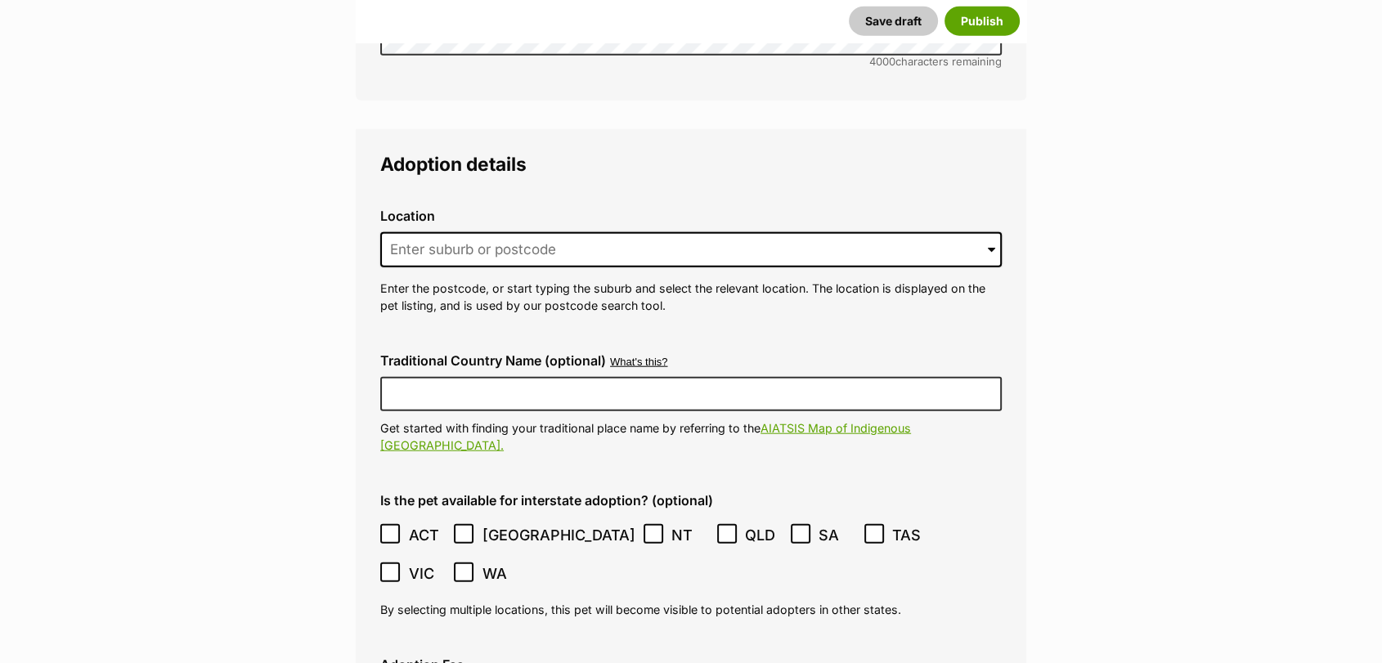
scroll to position [3996, 0]
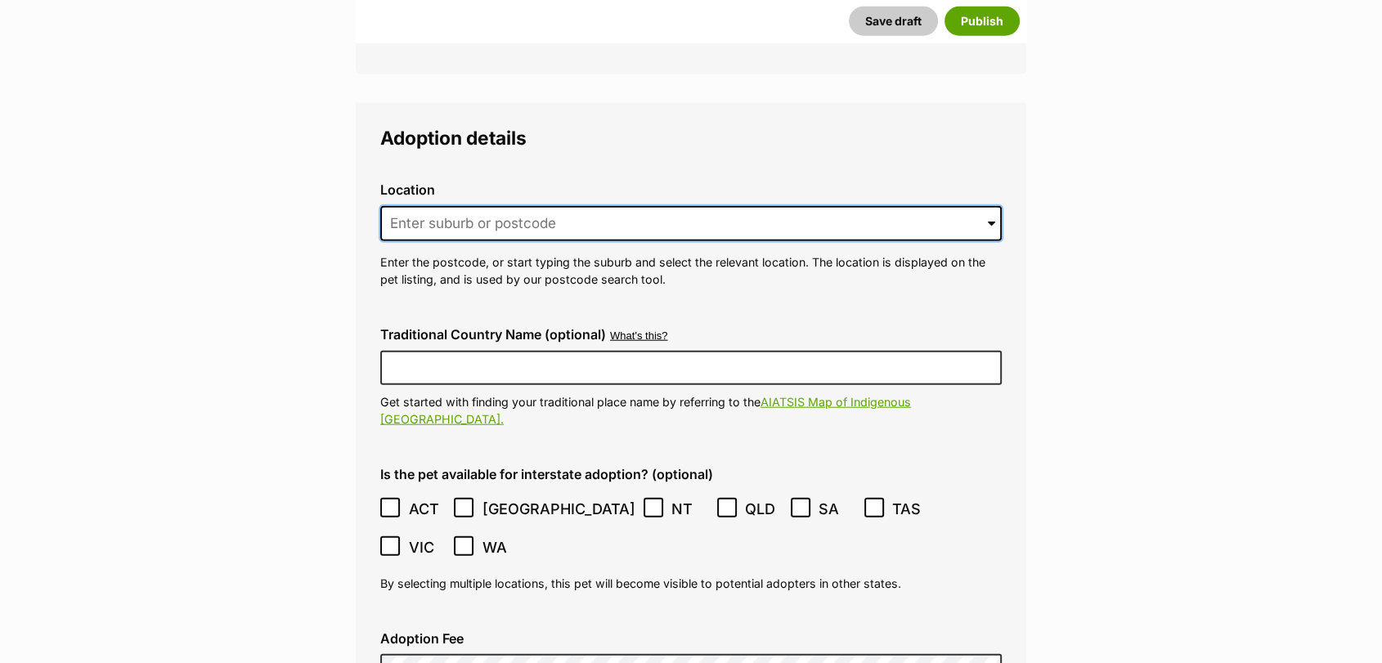
click at [495, 206] on input at bounding box center [690, 224] width 621 height 36
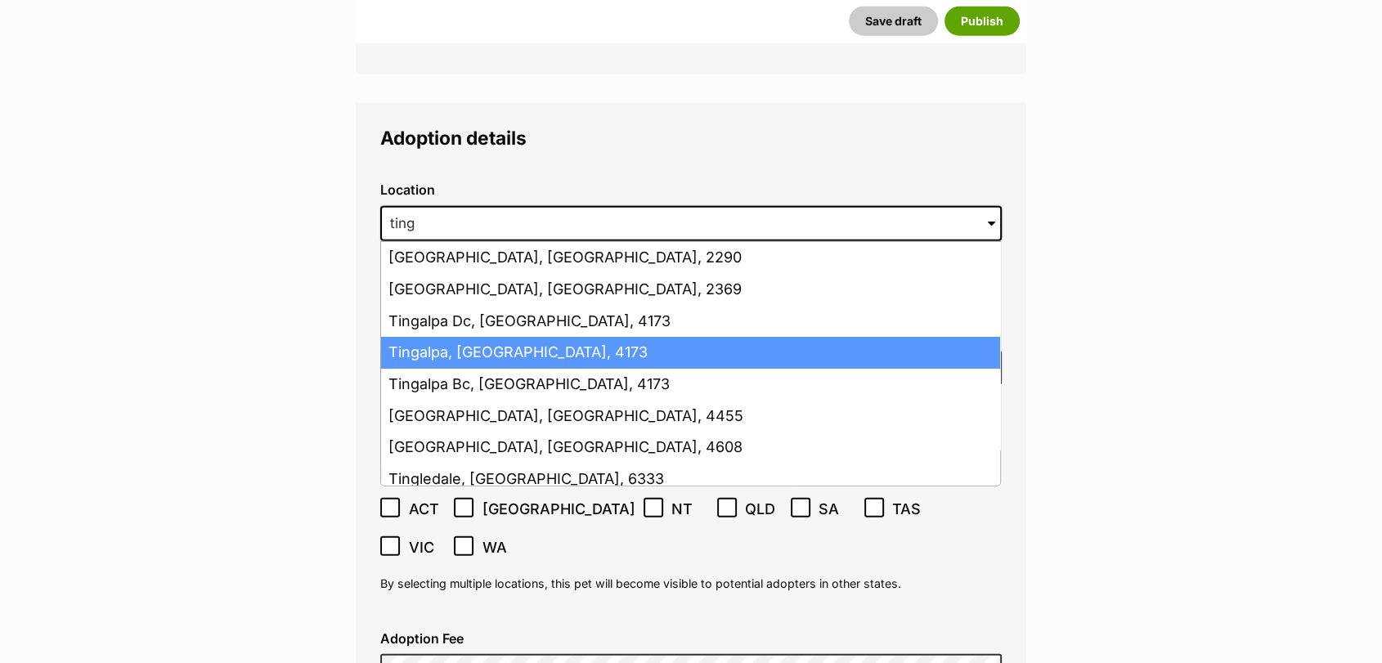
click at [488, 337] on li "Tingalpa, Queensland, 4173" at bounding box center [690, 353] width 619 height 32
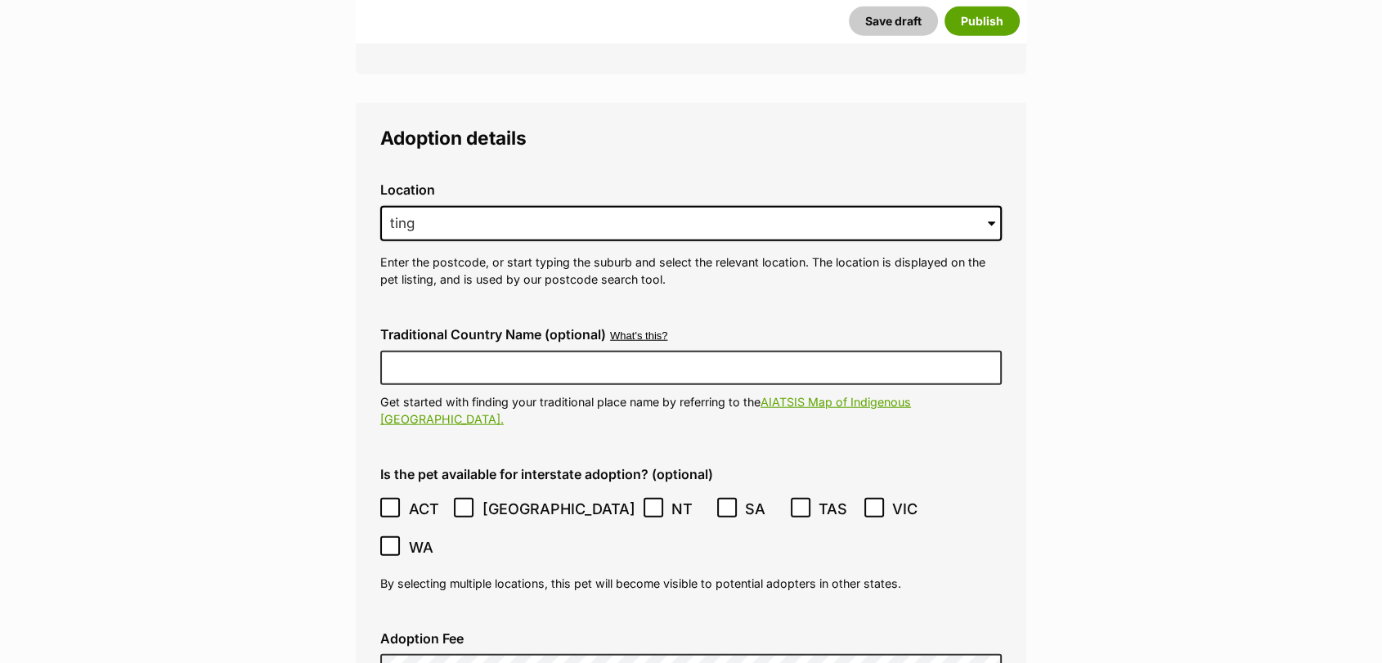
type input "Tingalpa, Queensland, 4173"
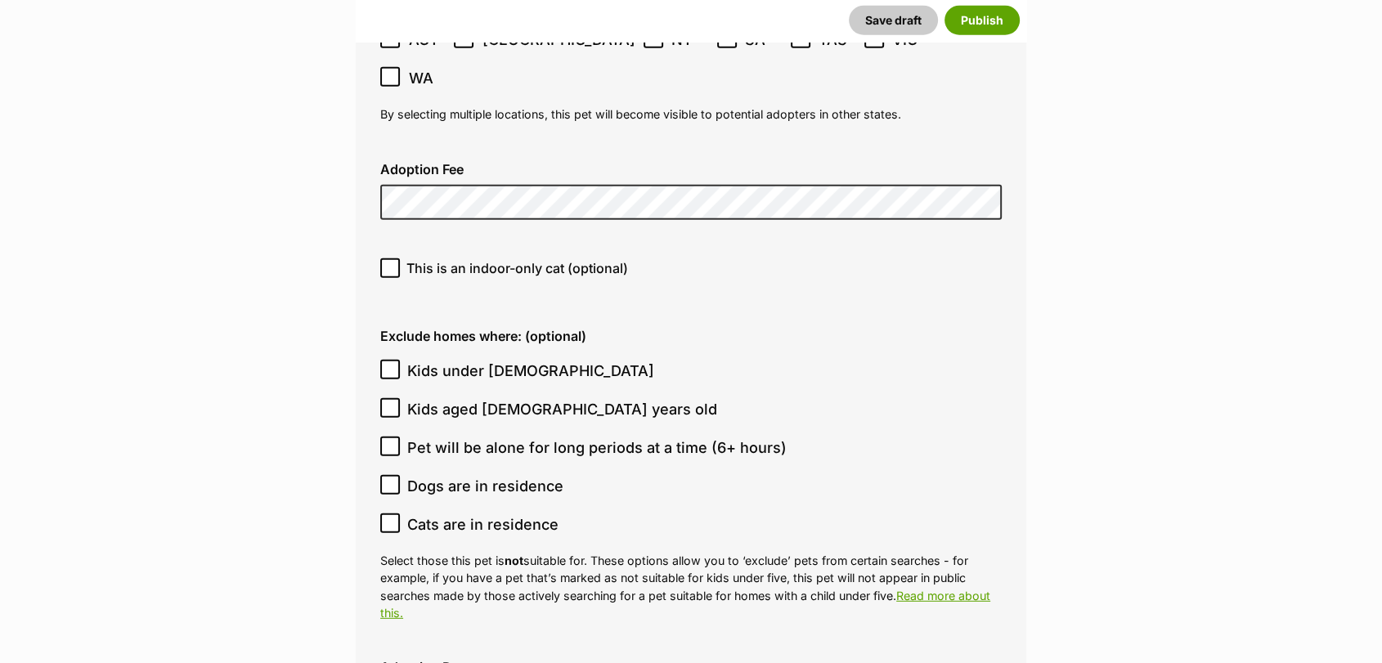
scroll to position [4474, 0]
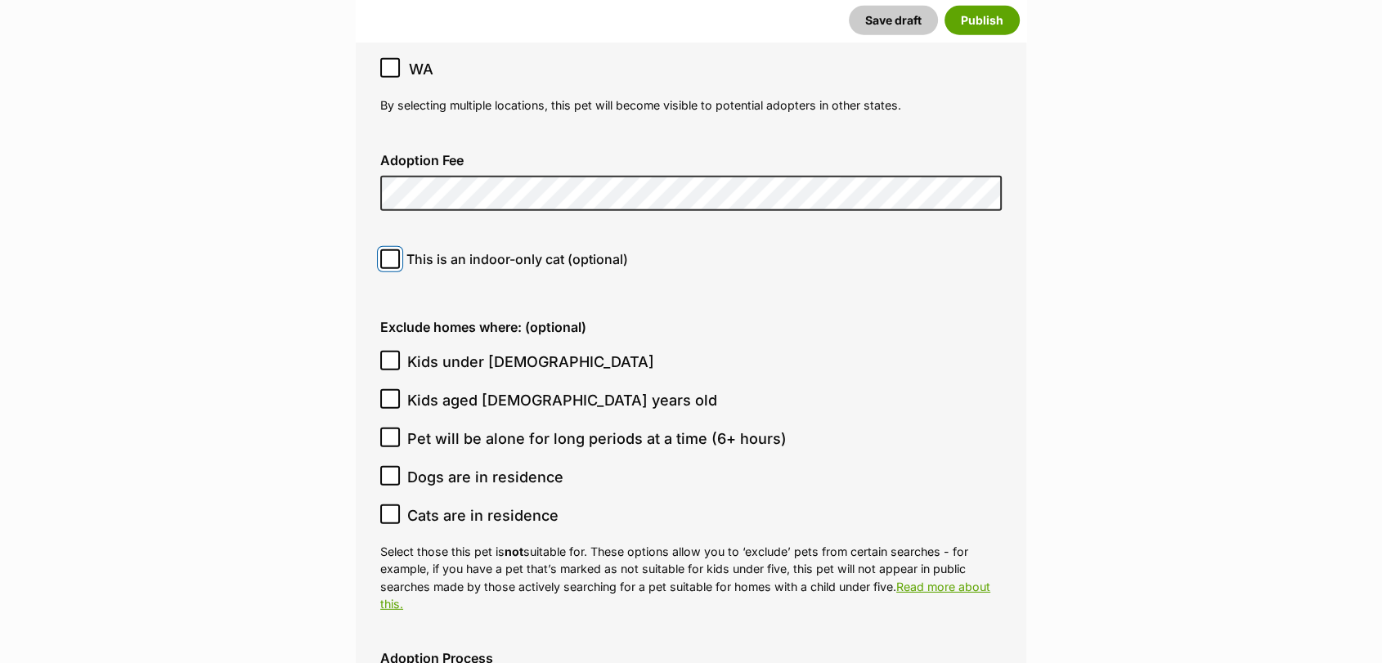
click at [398, 249] on input "This is an indoor-only cat (optional)" at bounding box center [390, 259] width 20 height 20
checkbox input "true"
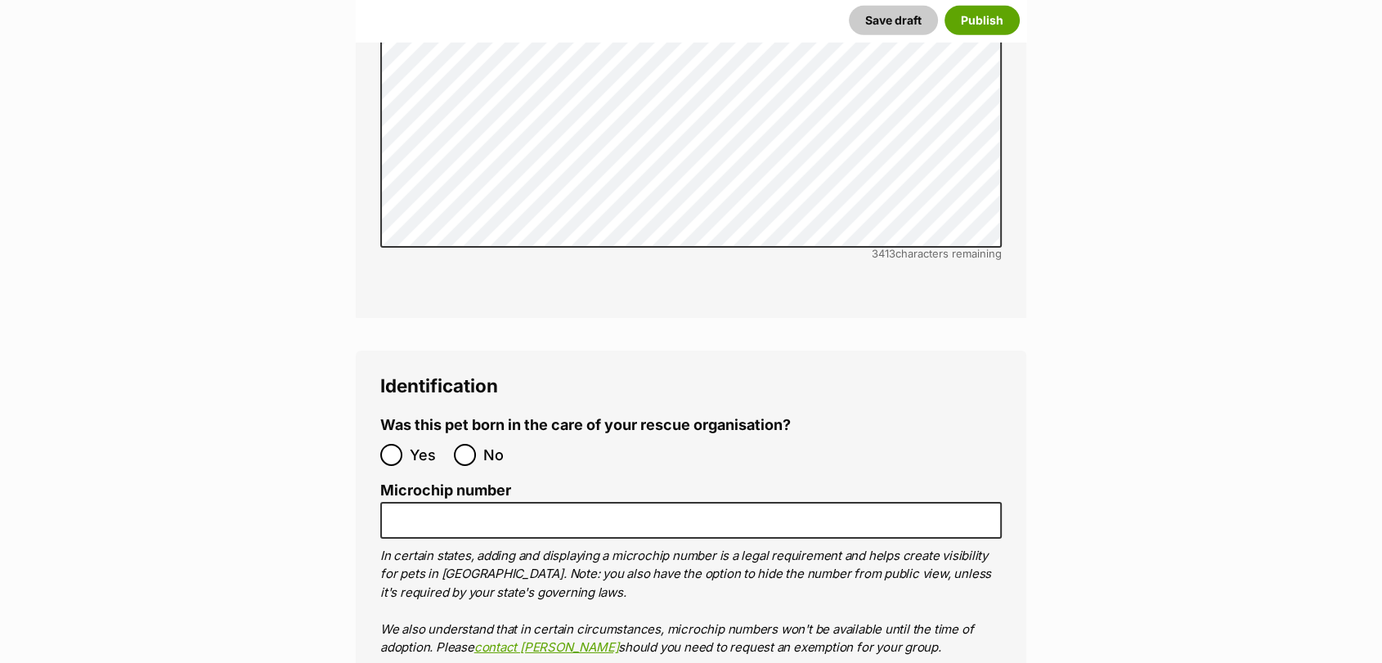
scroll to position [5459, 0]
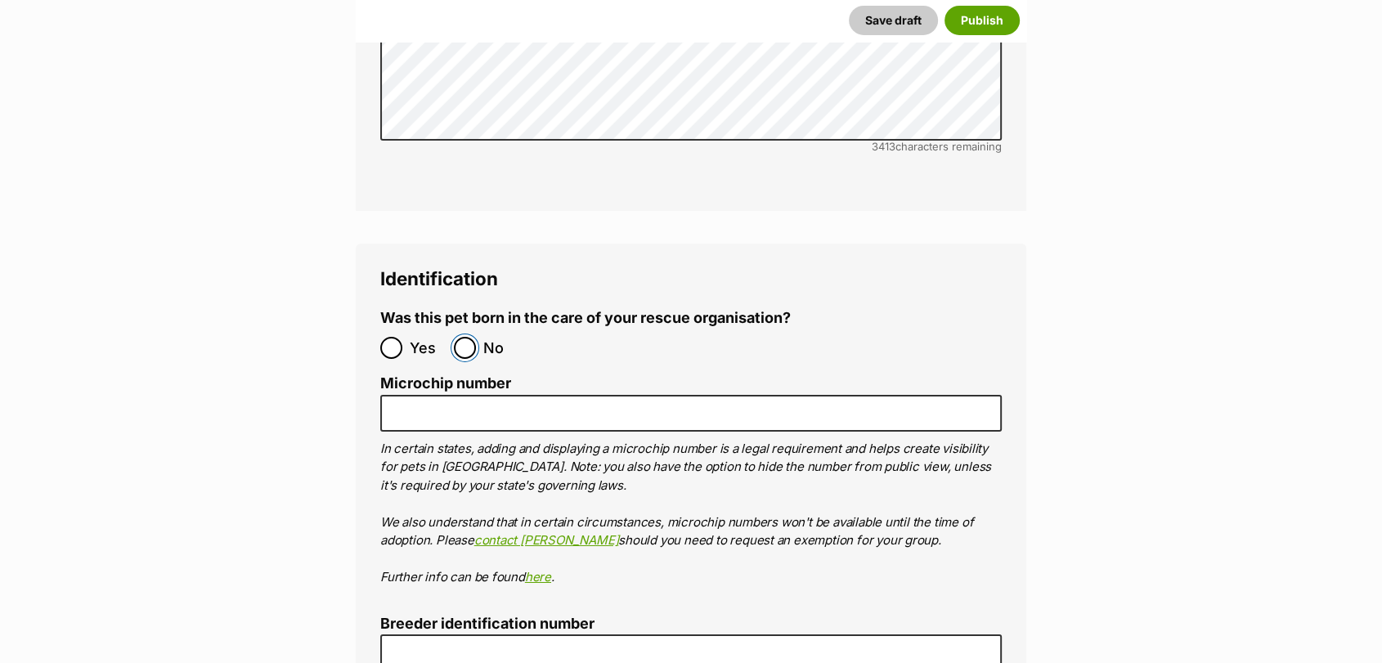
click at [465, 337] on input "No" at bounding box center [465, 348] width 22 height 22
radio input "true"
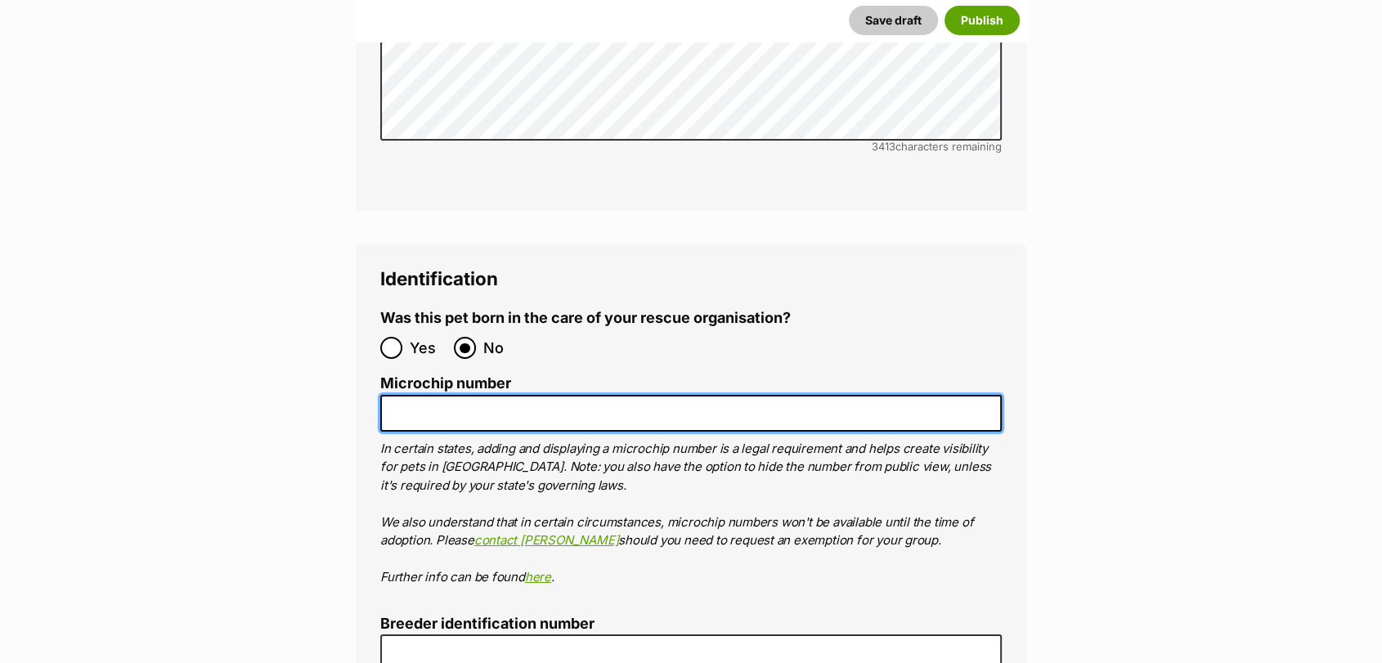
click at [444, 395] on input "Microchip number" at bounding box center [690, 413] width 621 height 37
paste input "900164000512427"
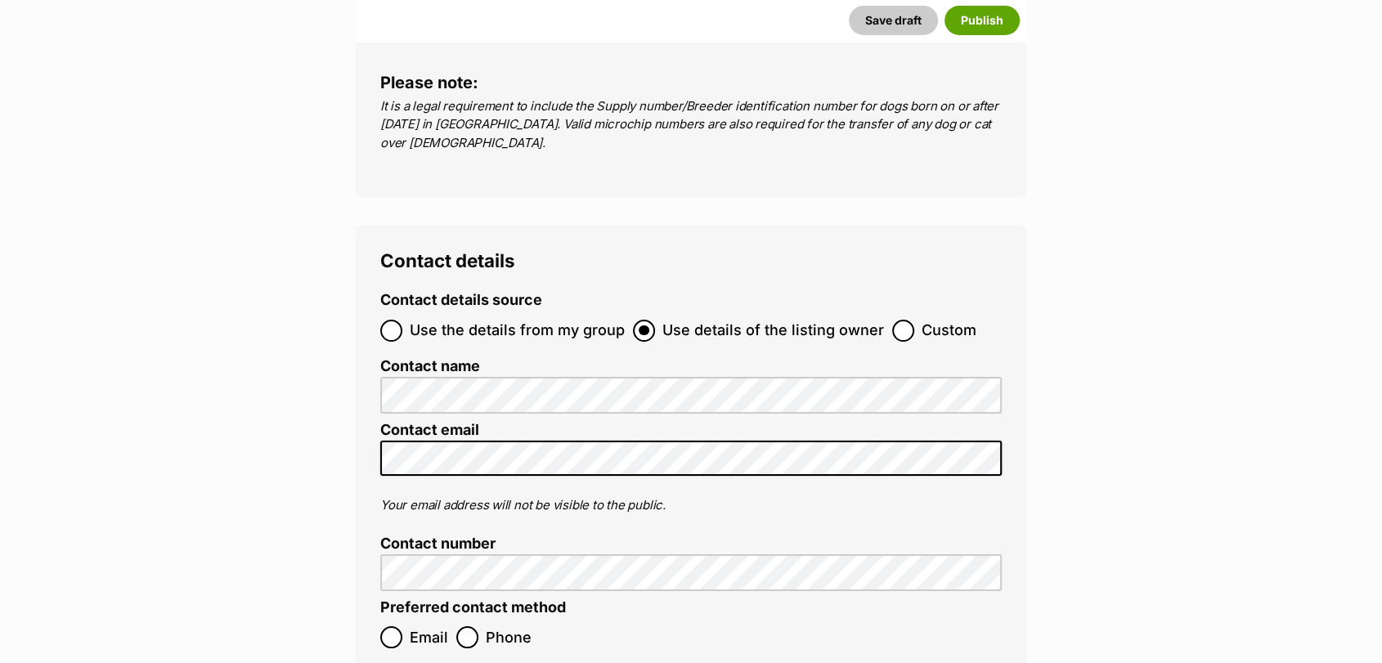
scroll to position [6080, 0]
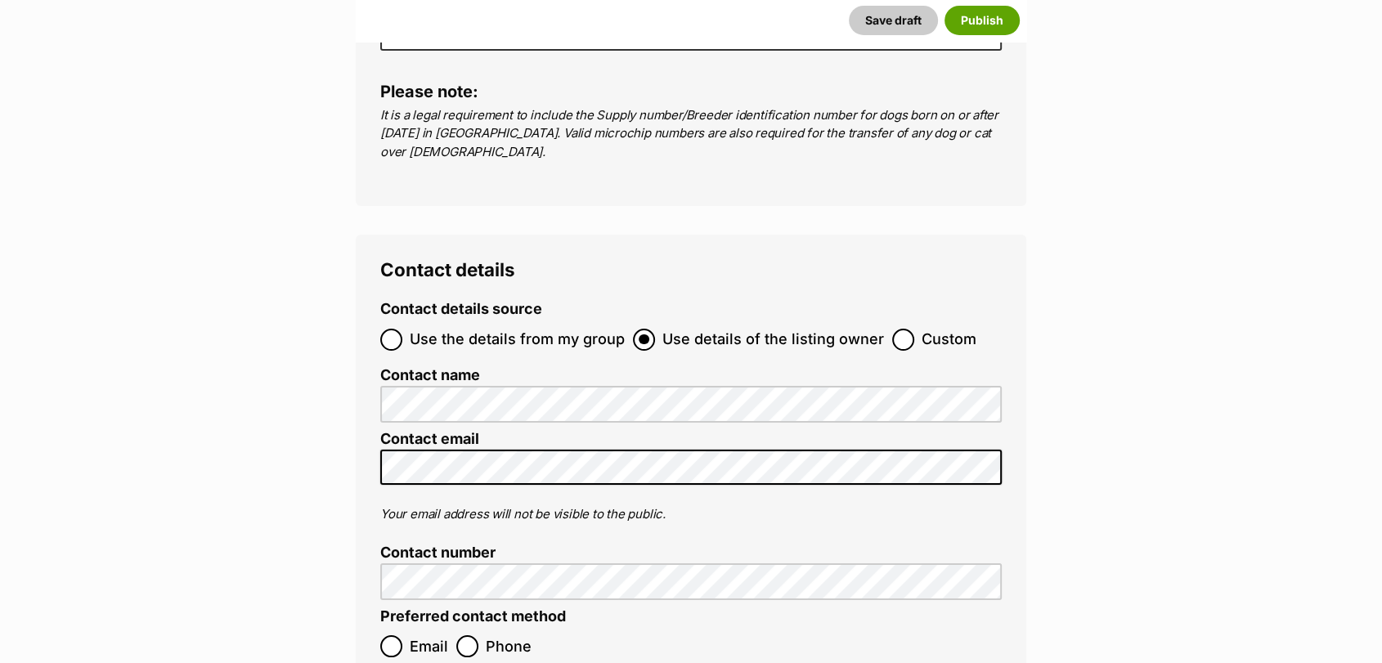
type input "900164000512427"
click at [897, 329] on input "Custom" at bounding box center [903, 340] width 22 height 22
radio input "true"
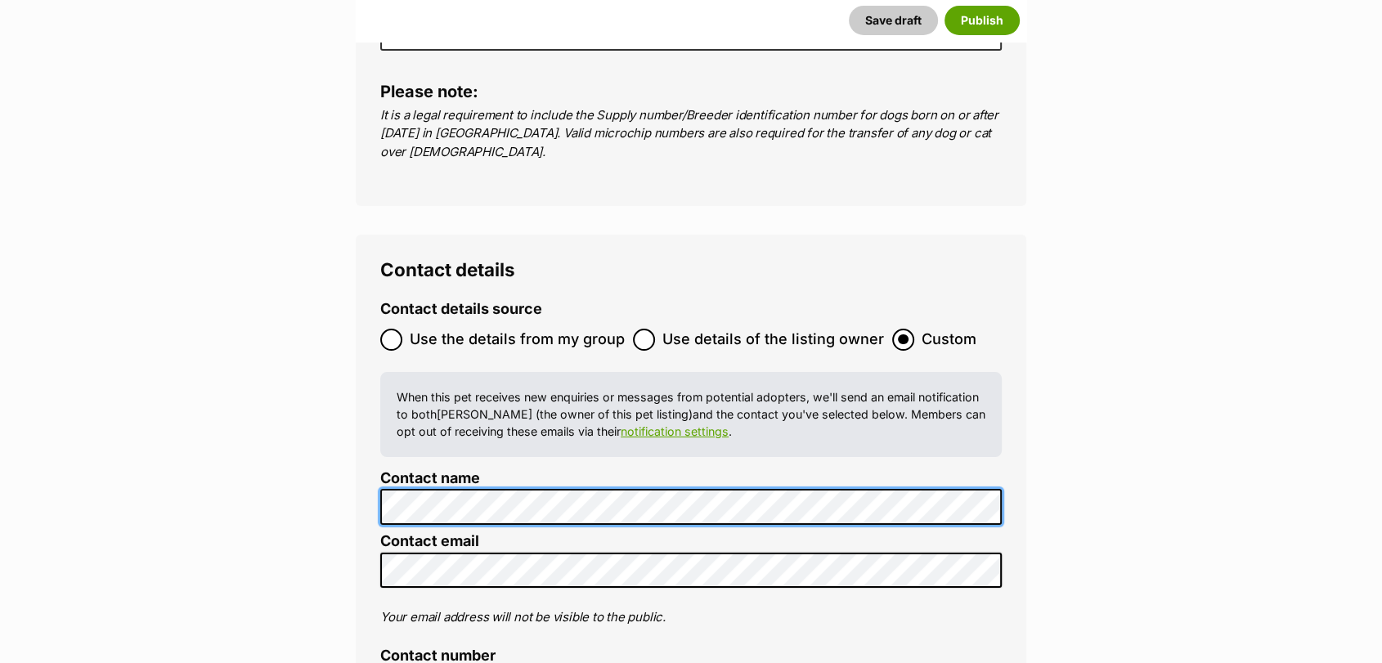
click at [370, 381] on div "Contact details Contact details source Use the details from my group Use detail…" at bounding box center [691, 566] width 671 height 663
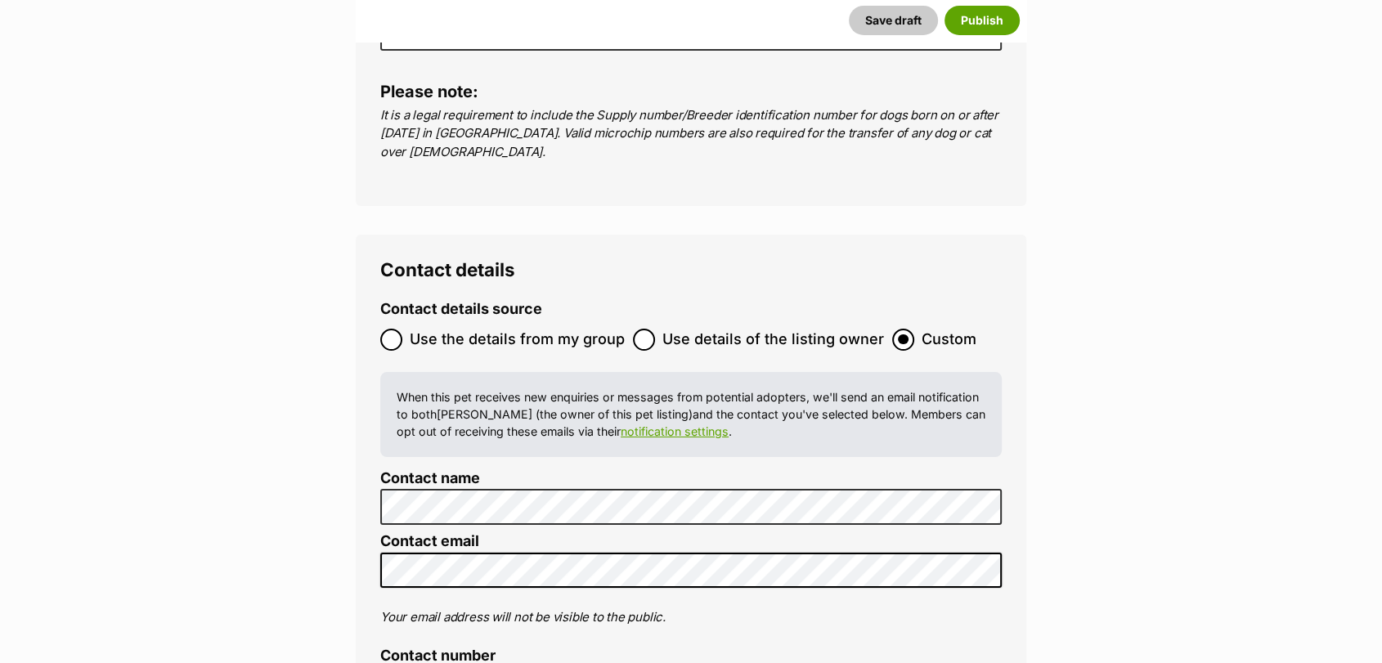
scroll to position [0, 0]
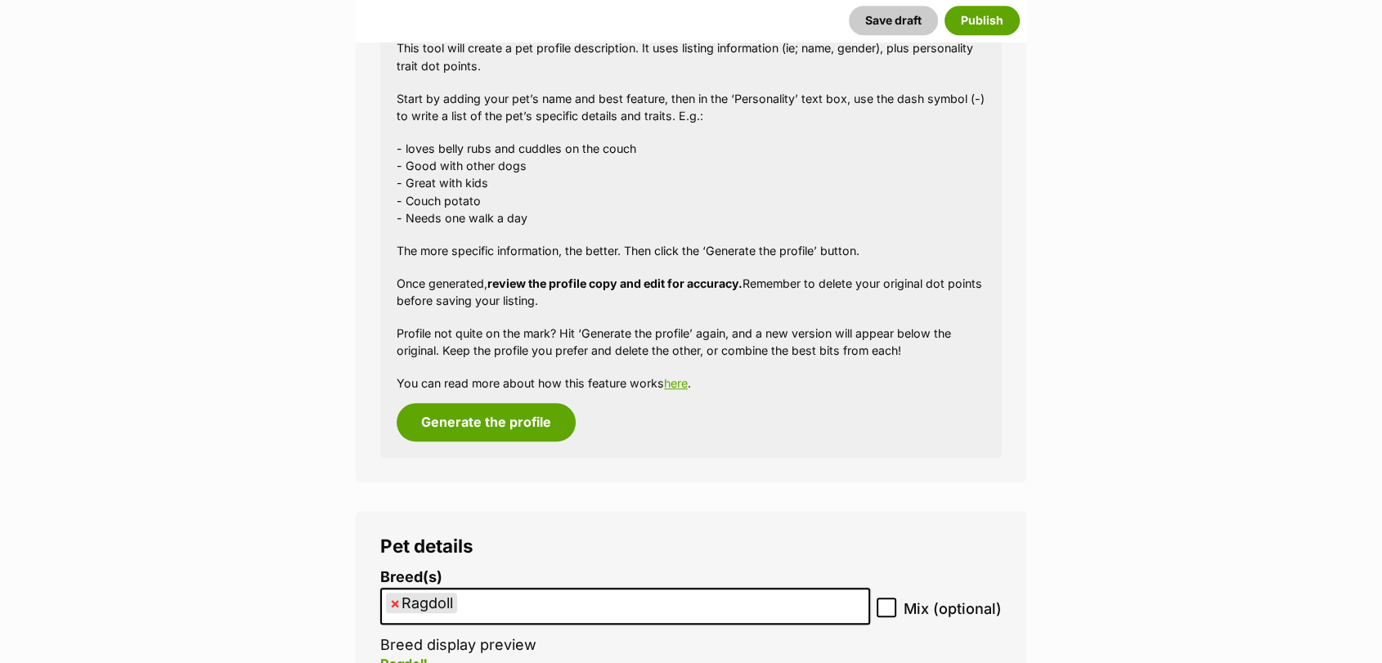
scroll to position [1523, 0]
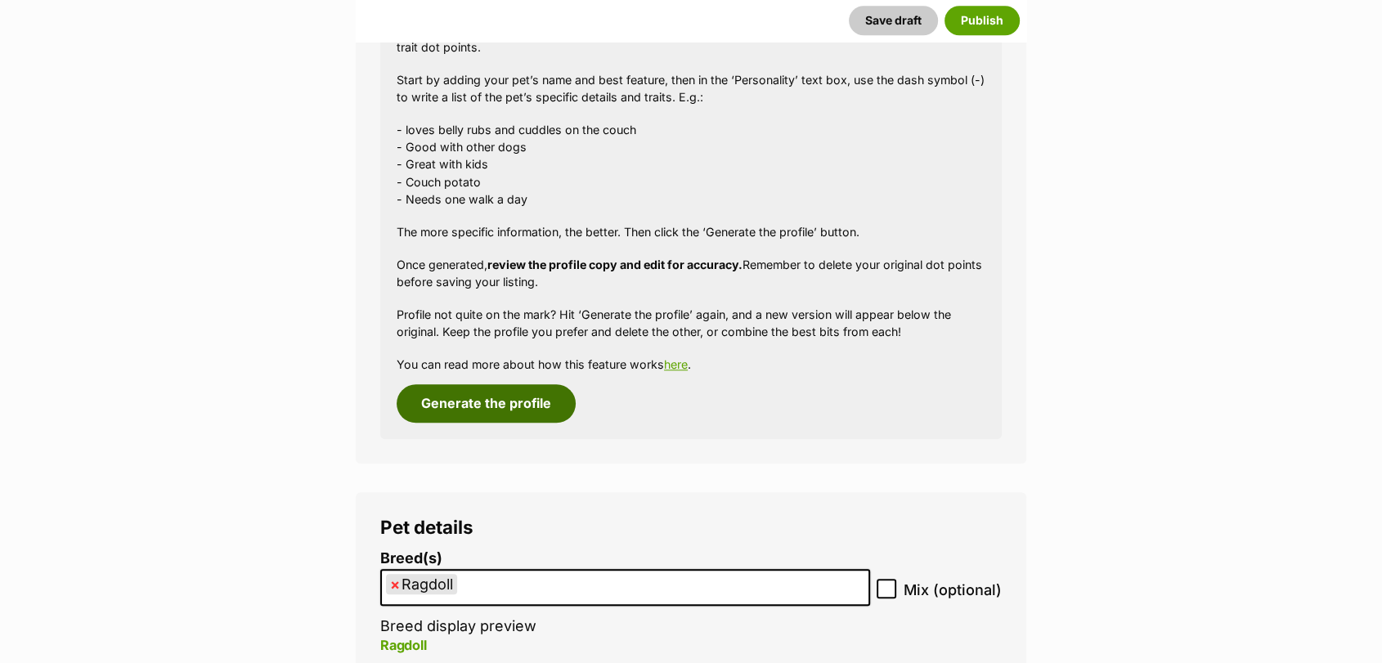
click at [502, 393] on button "Generate the profile" at bounding box center [486, 403] width 179 height 38
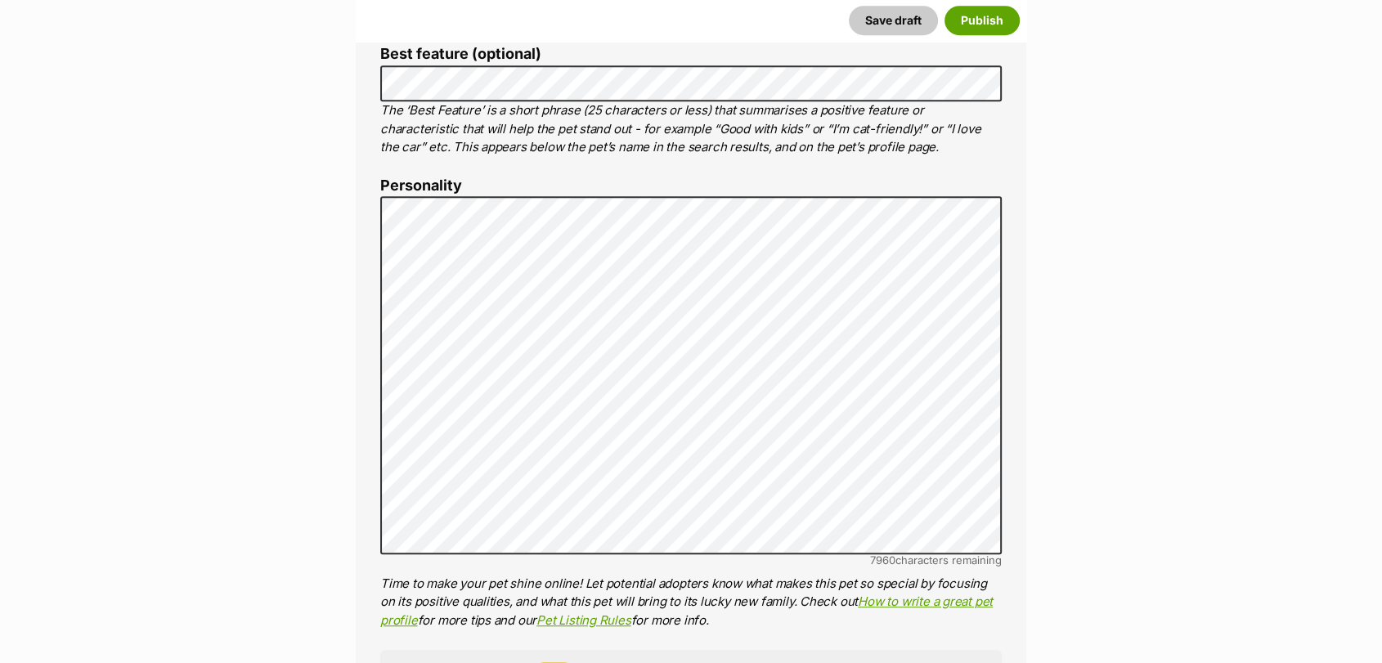
scroll to position [899, 0]
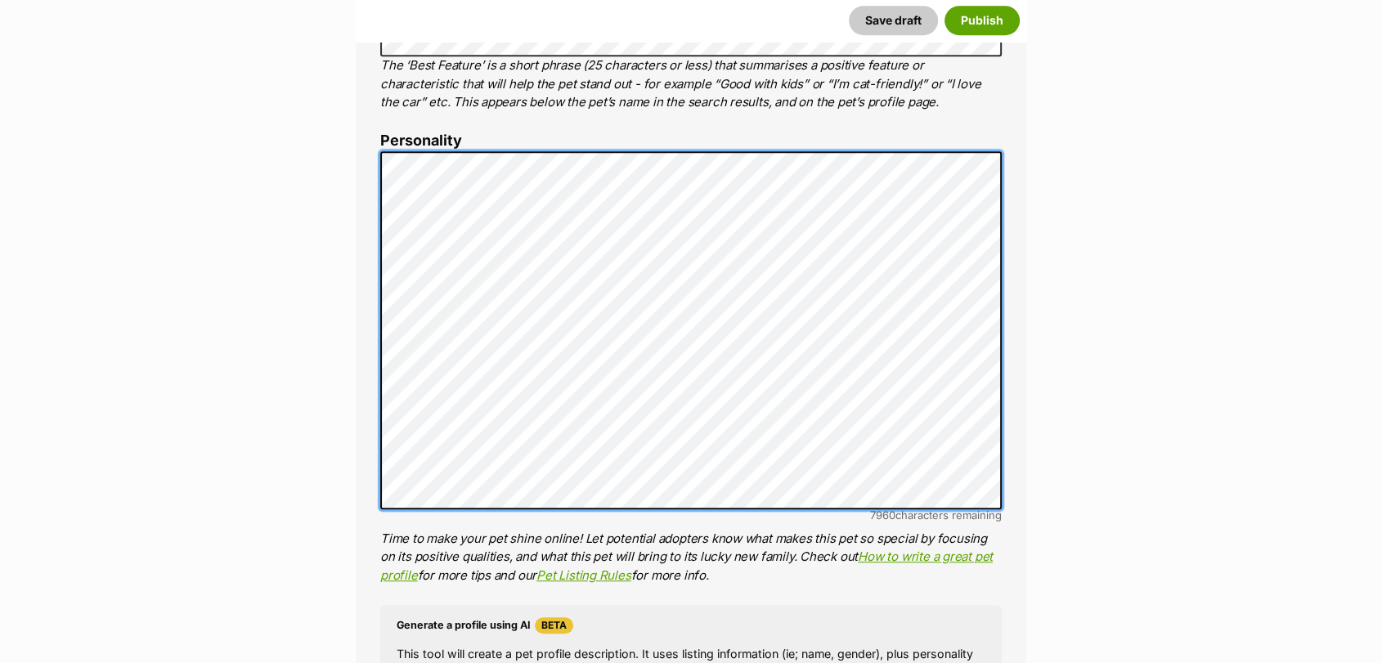
click at [357, 113] on div "About This Pet Name Henlo there, it looks like you might be using the pet name …" at bounding box center [691, 404] width 671 height 1368
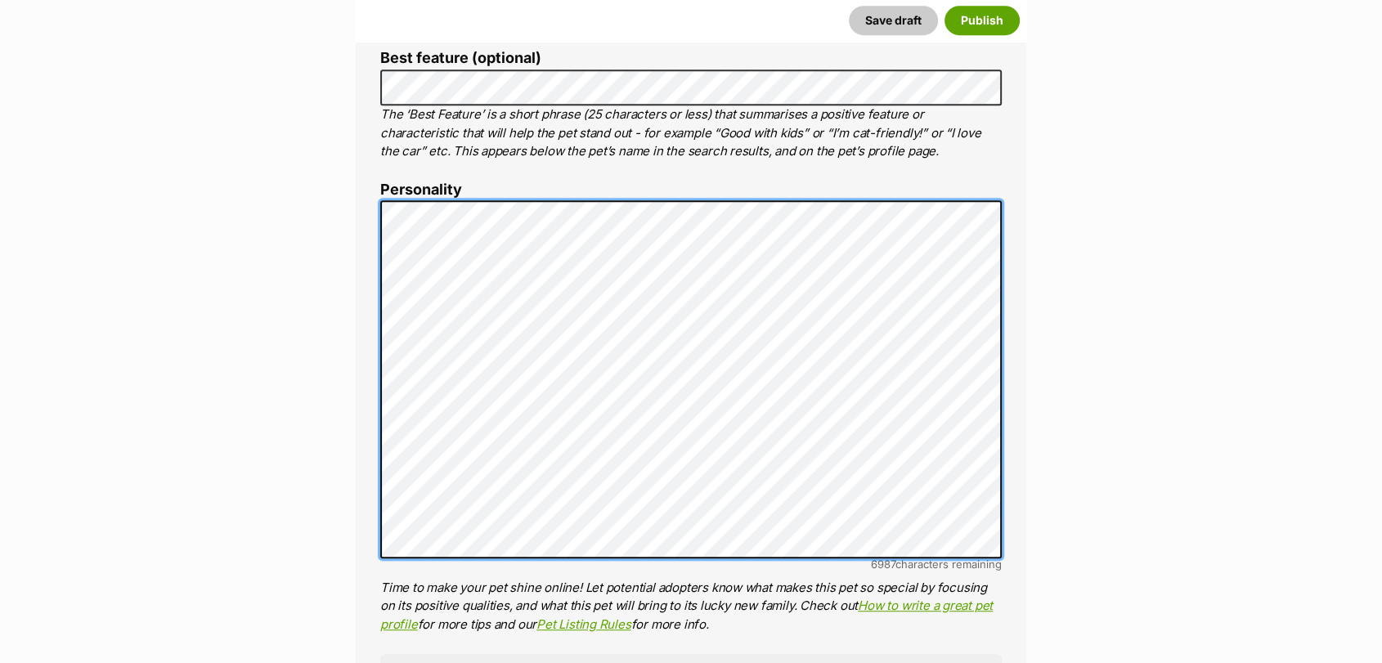
scroll to position [895, 0]
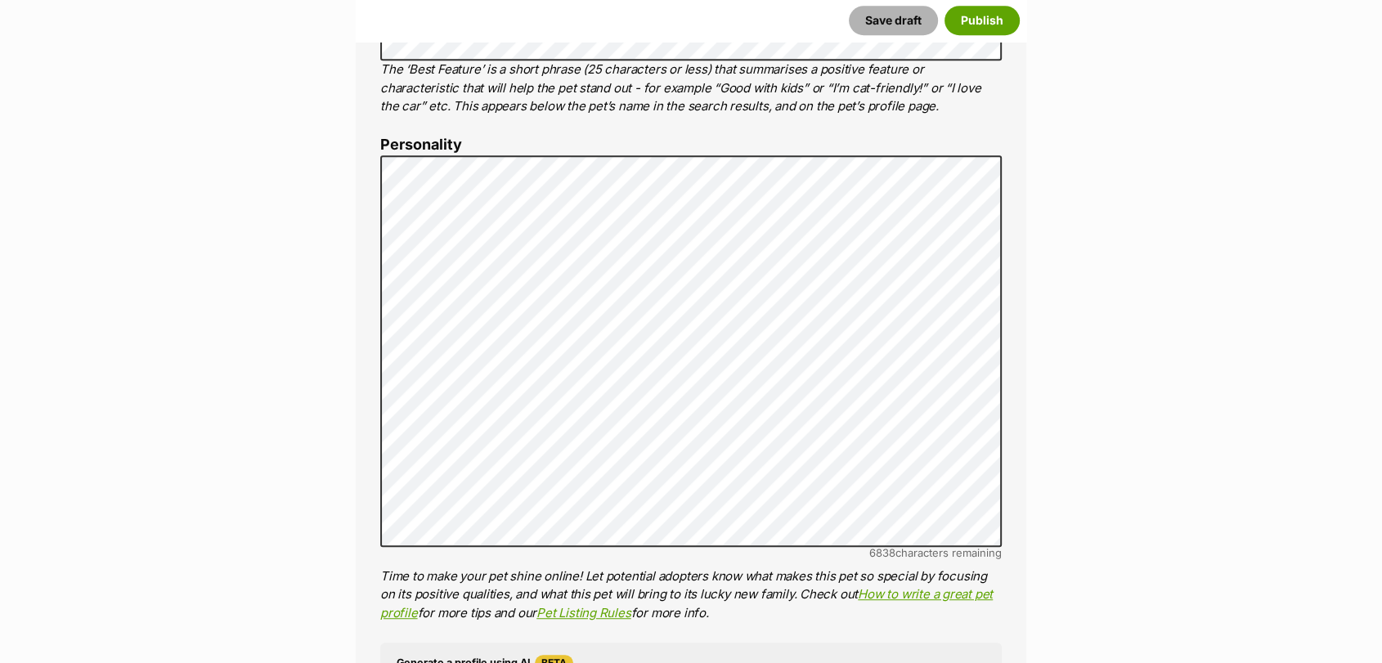
click at [877, 29] on button "Save draft" at bounding box center [893, 20] width 89 height 29
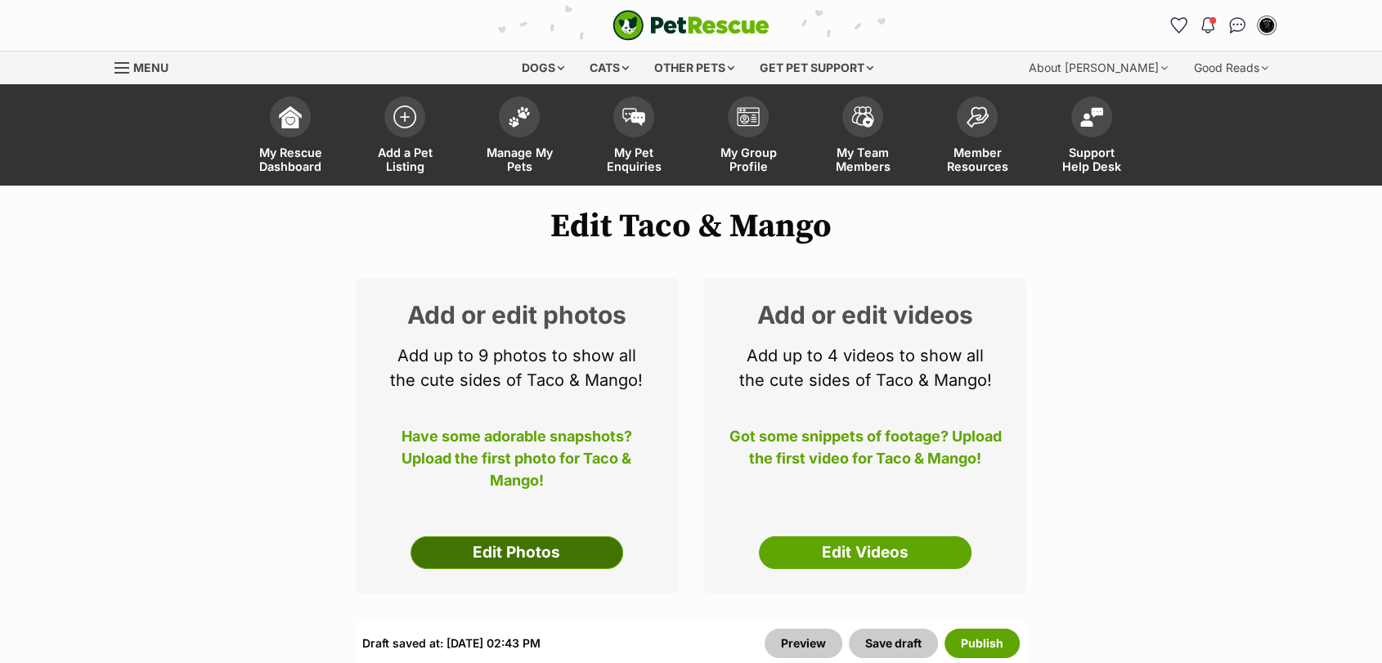
click at [541, 556] on link "Edit Photos" at bounding box center [516, 552] width 213 height 33
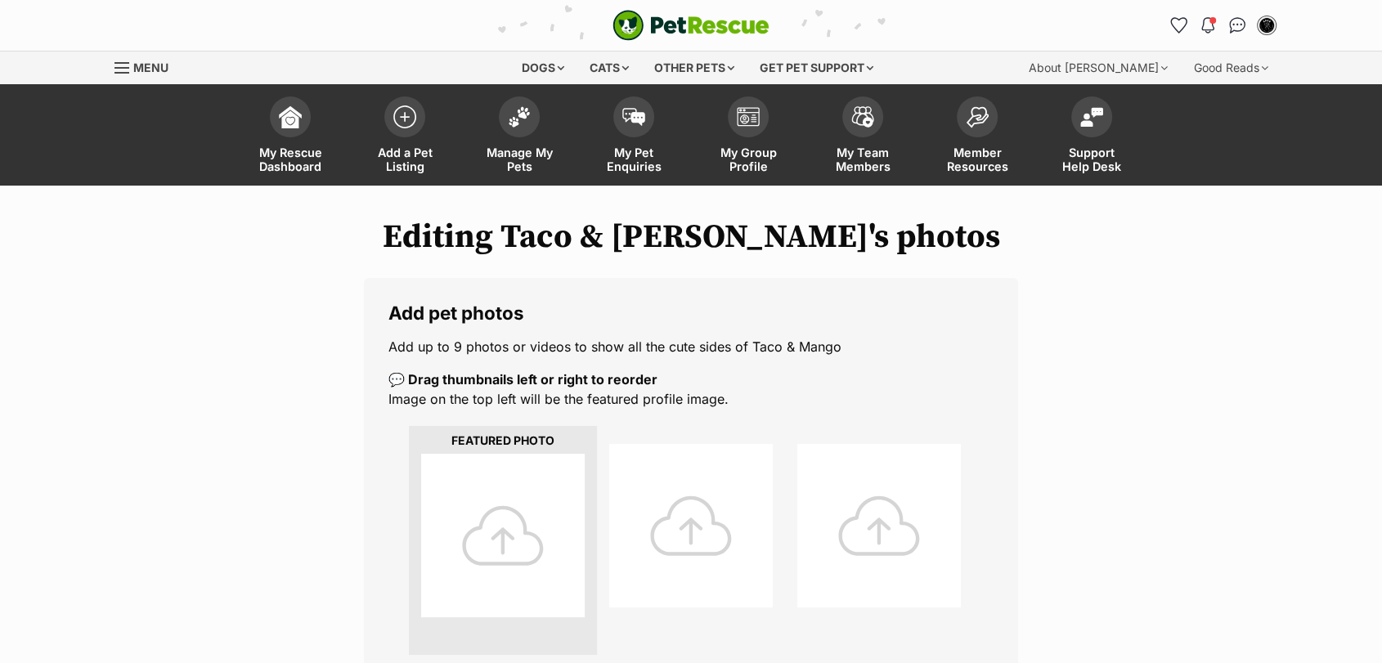
click at [478, 462] on div at bounding box center [503, 536] width 164 height 164
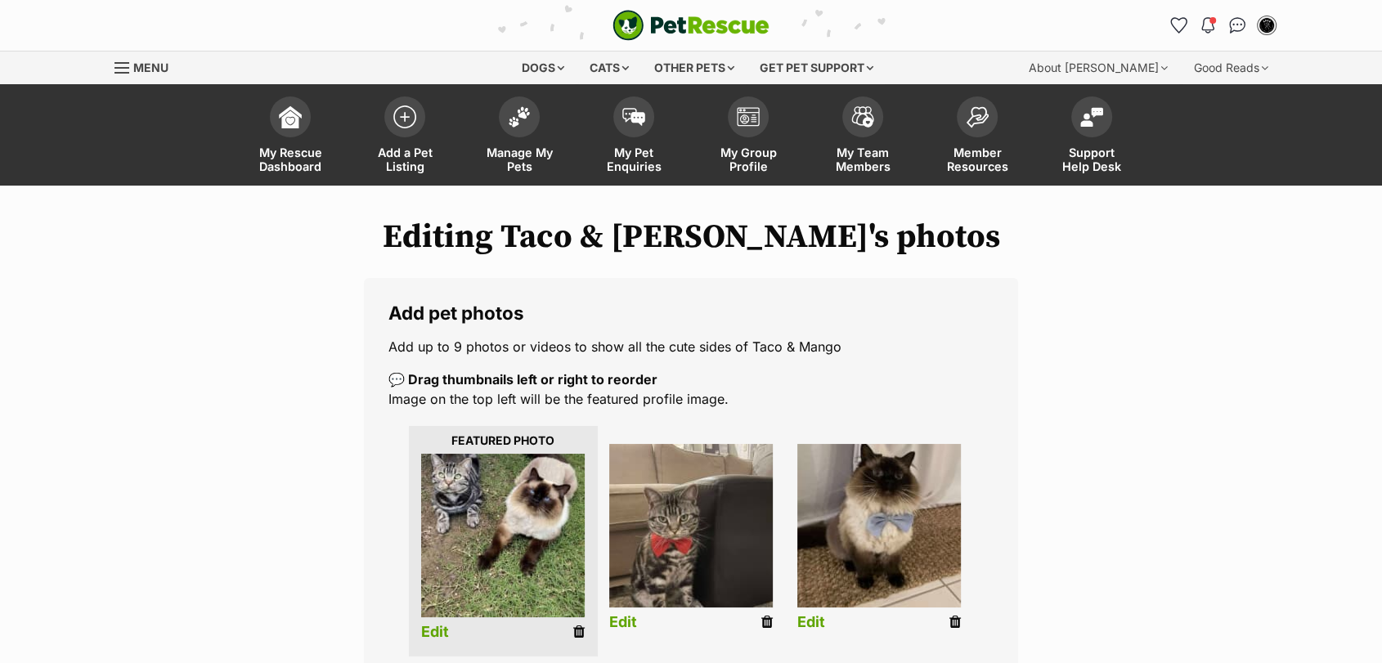
click at [446, 632] on link "Edit" at bounding box center [435, 632] width 28 height 17
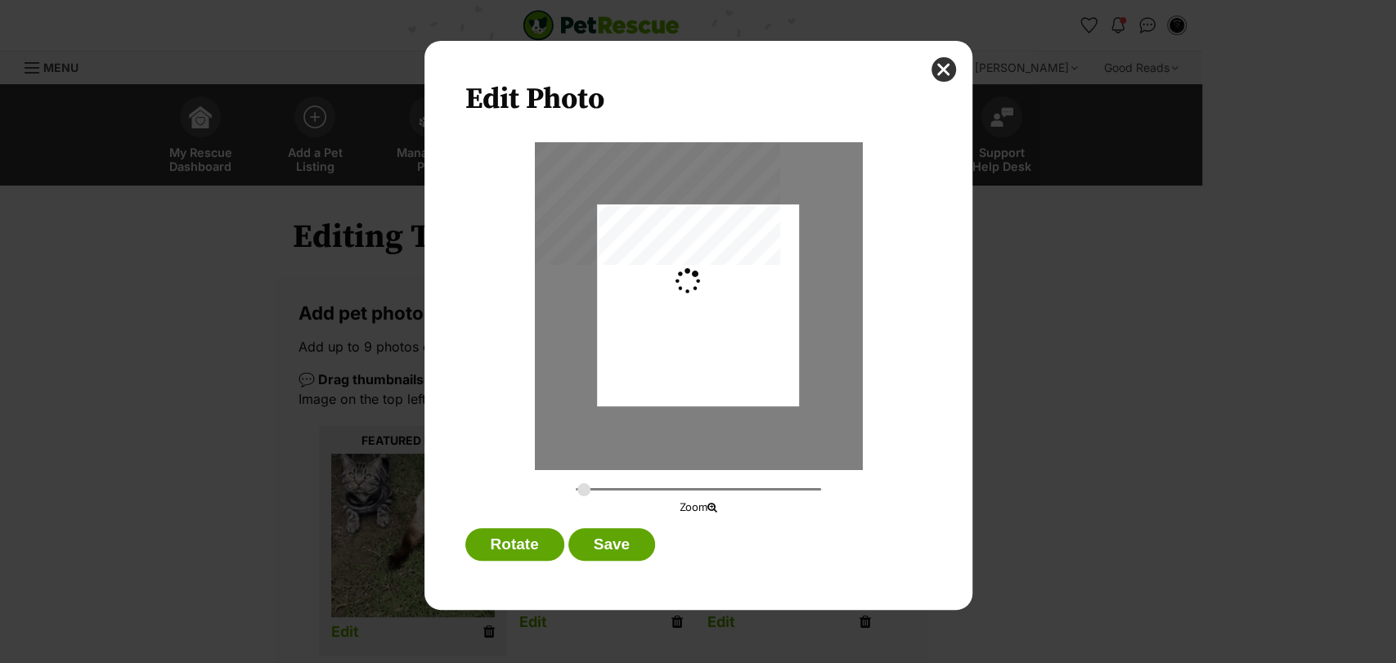
type input "0.2744"
click at [697, 324] on div "Dialog Window - Close (Press escape to close)" at bounding box center [698, 308] width 202 height 269
click at [621, 545] on button "Save" at bounding box center [611, 544] width 87 height 33
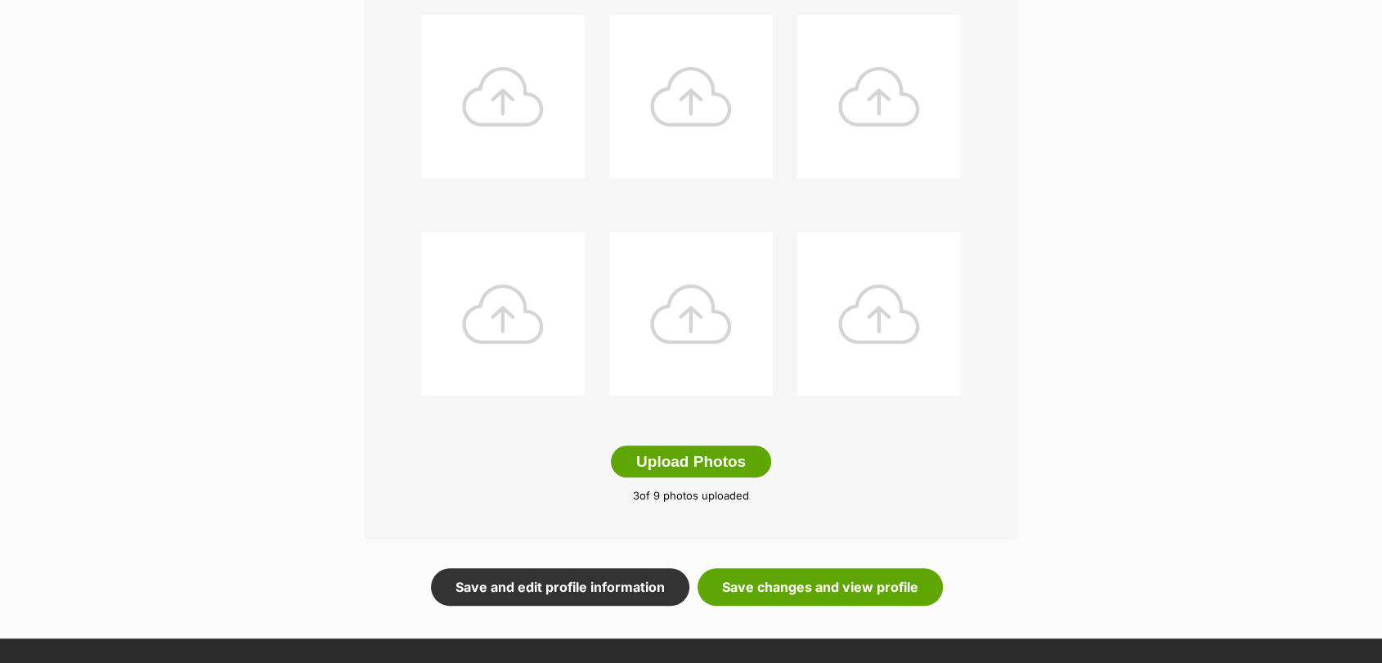
scroll to position [662, 0]
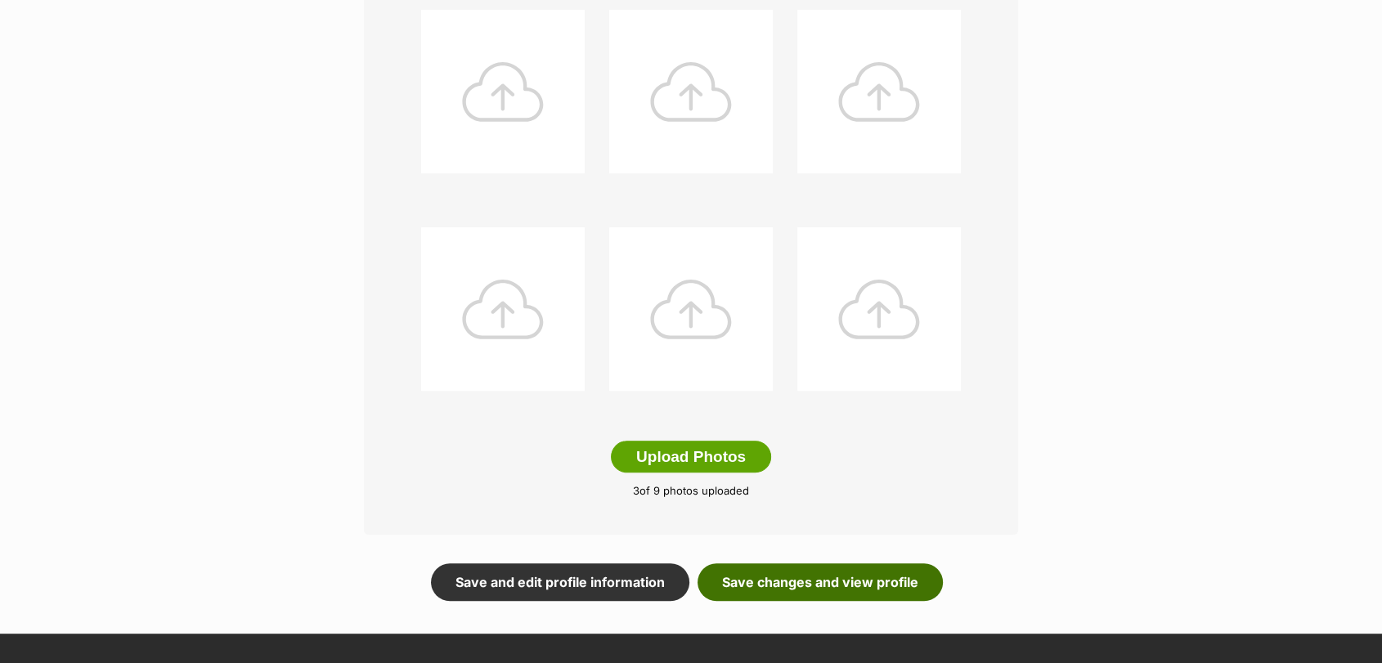
click at [845, 587] on link "Save changes and view profile" at bounding box center [820, 582] width 245 height 38
